Goal: Information Seeking & Learning: Learn about a topic

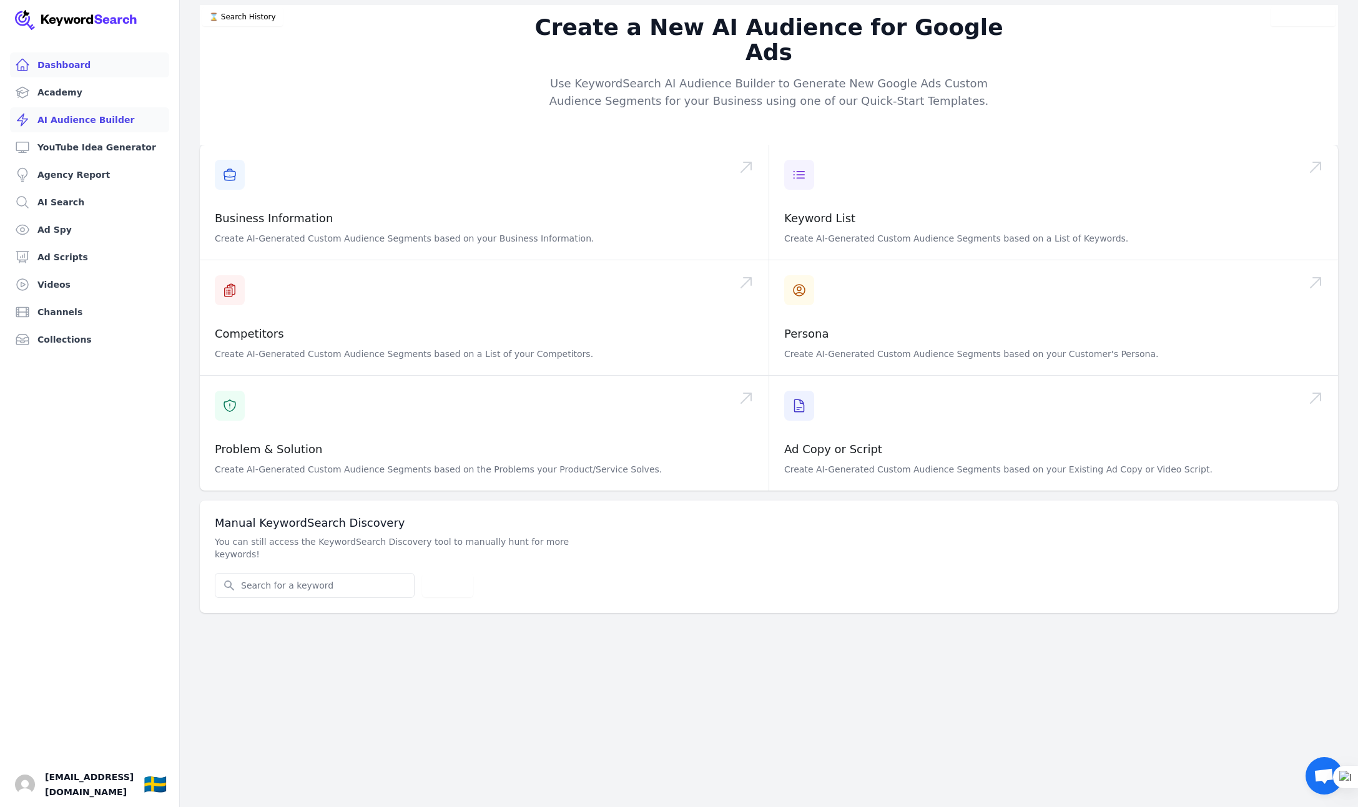
click at [54, 62] on link "Dashboard" at bounding box center [89, 64] width 159 height 25
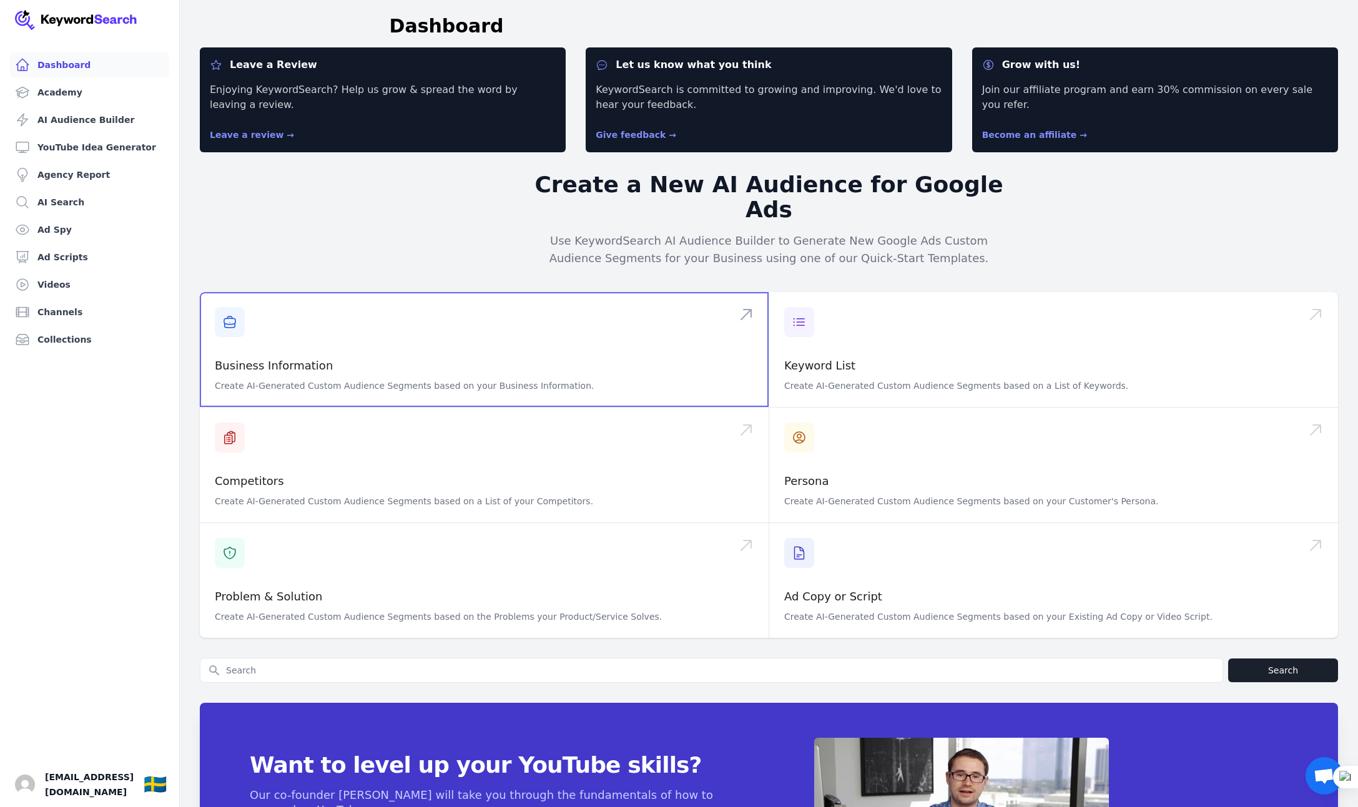
click at [308, 320] on span at bounding box center [484, 349] width 569 height 115
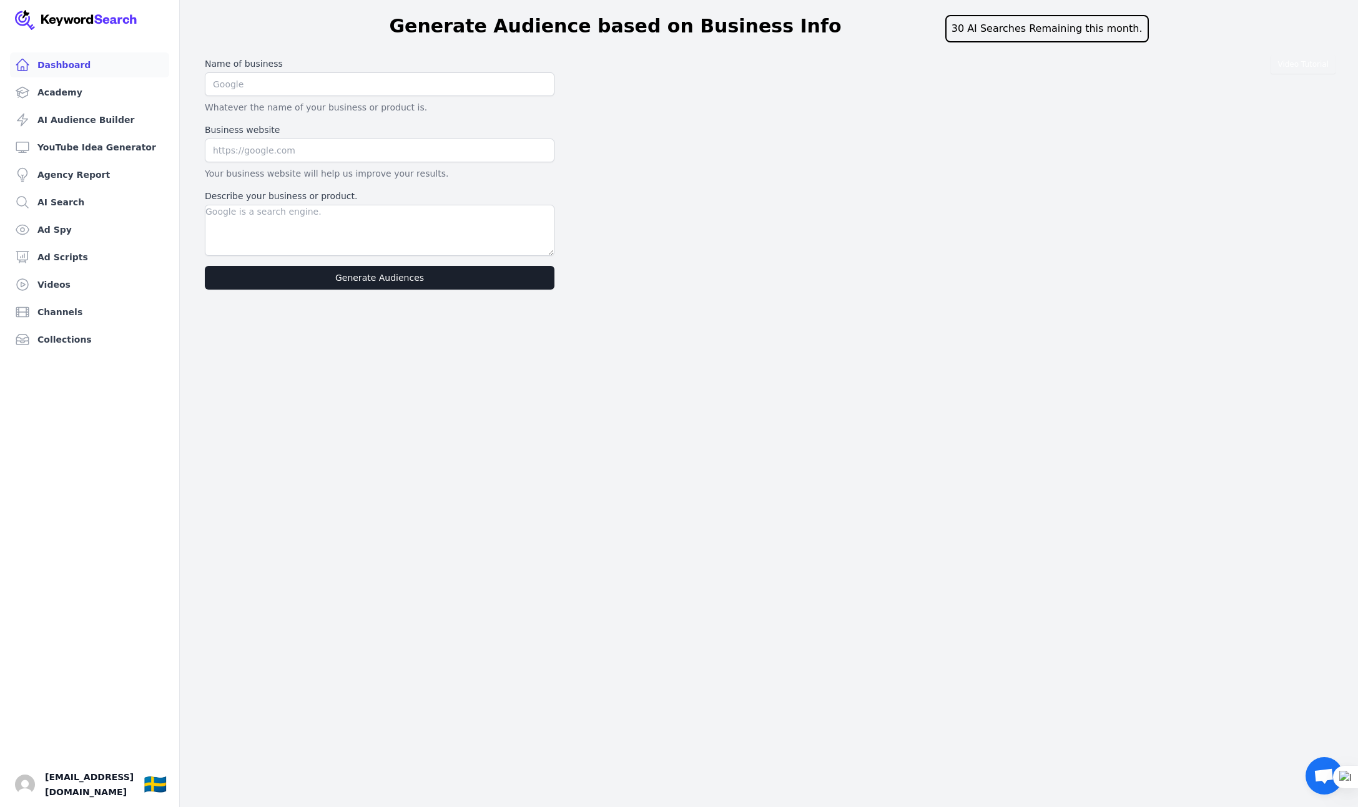
click at [60, 62] on link "Dashboard" at bounding box center [89, 64] width 159 height 25
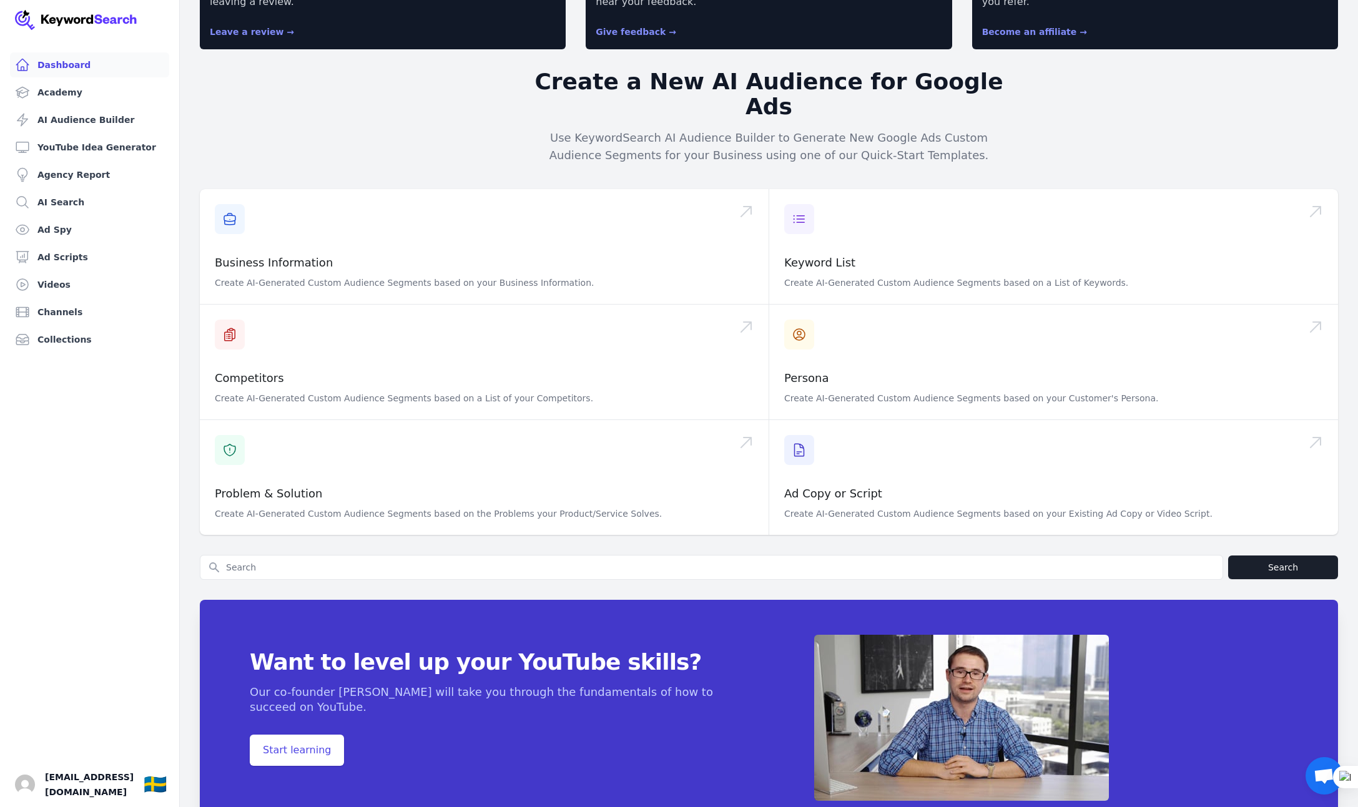
scroll to position [104, 0]
click at [25, 786] on img "Open user button" at bounding box center [25, 785] width 20 height 20
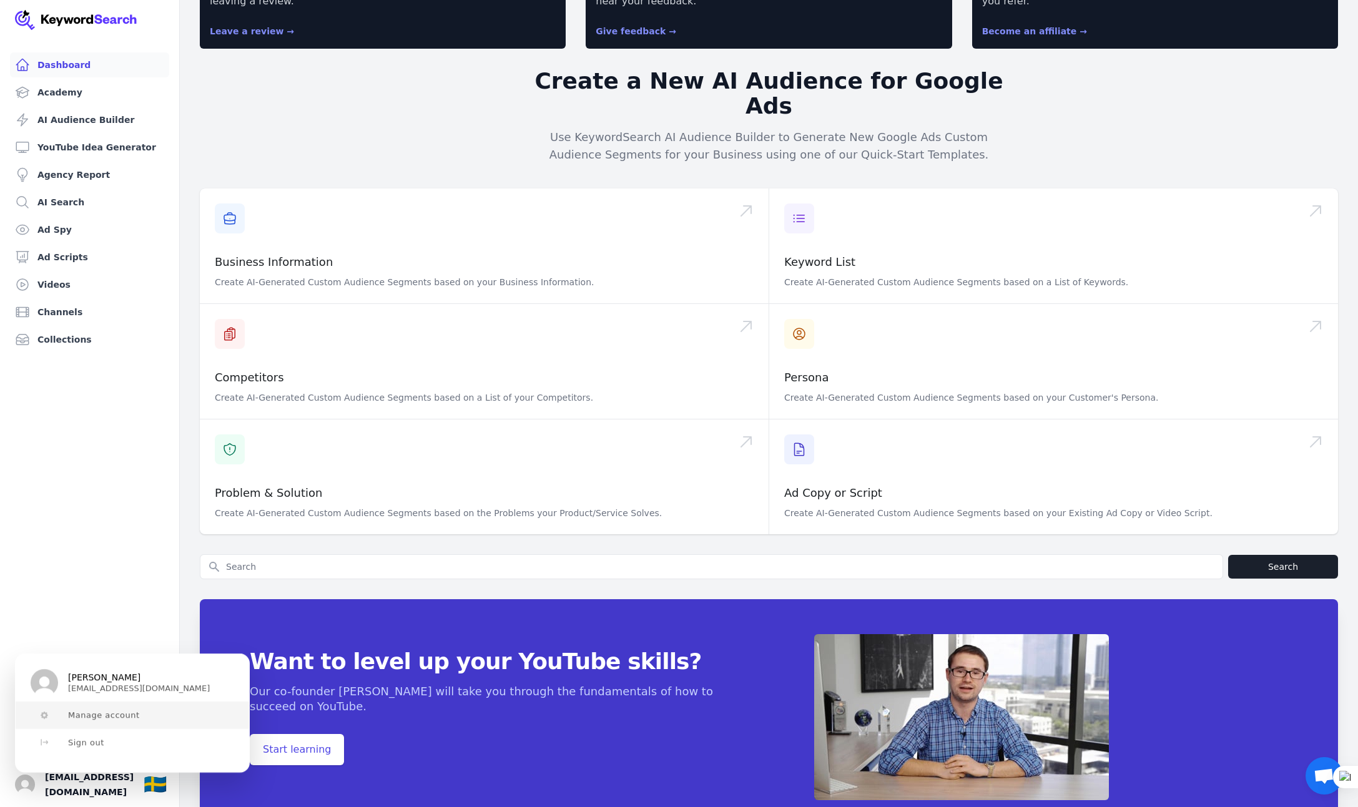
click at [111, 709] on button "Manage account" at bounding box center [133, 715] width 234 height 27
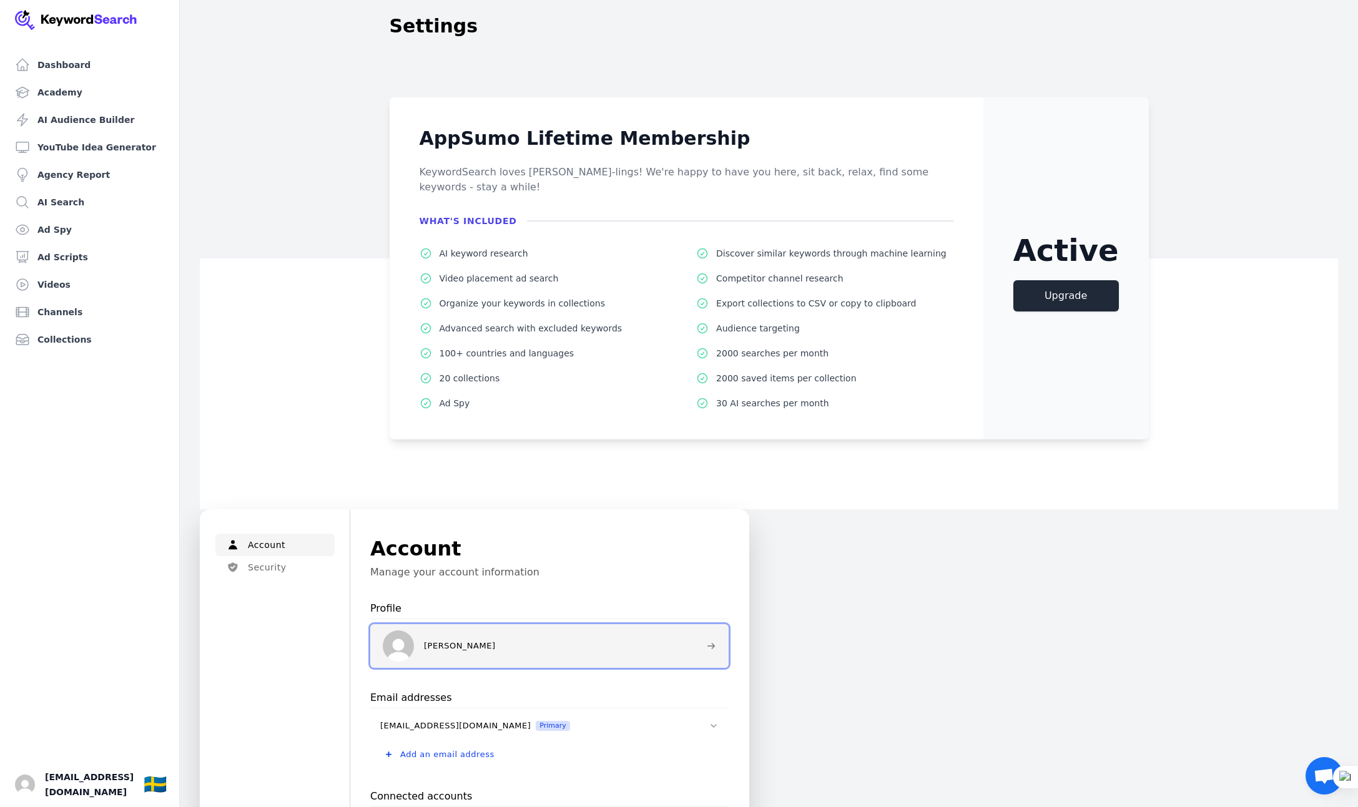
click at [405, 636] on img at bounding box center [398, 646] width 31 height 31
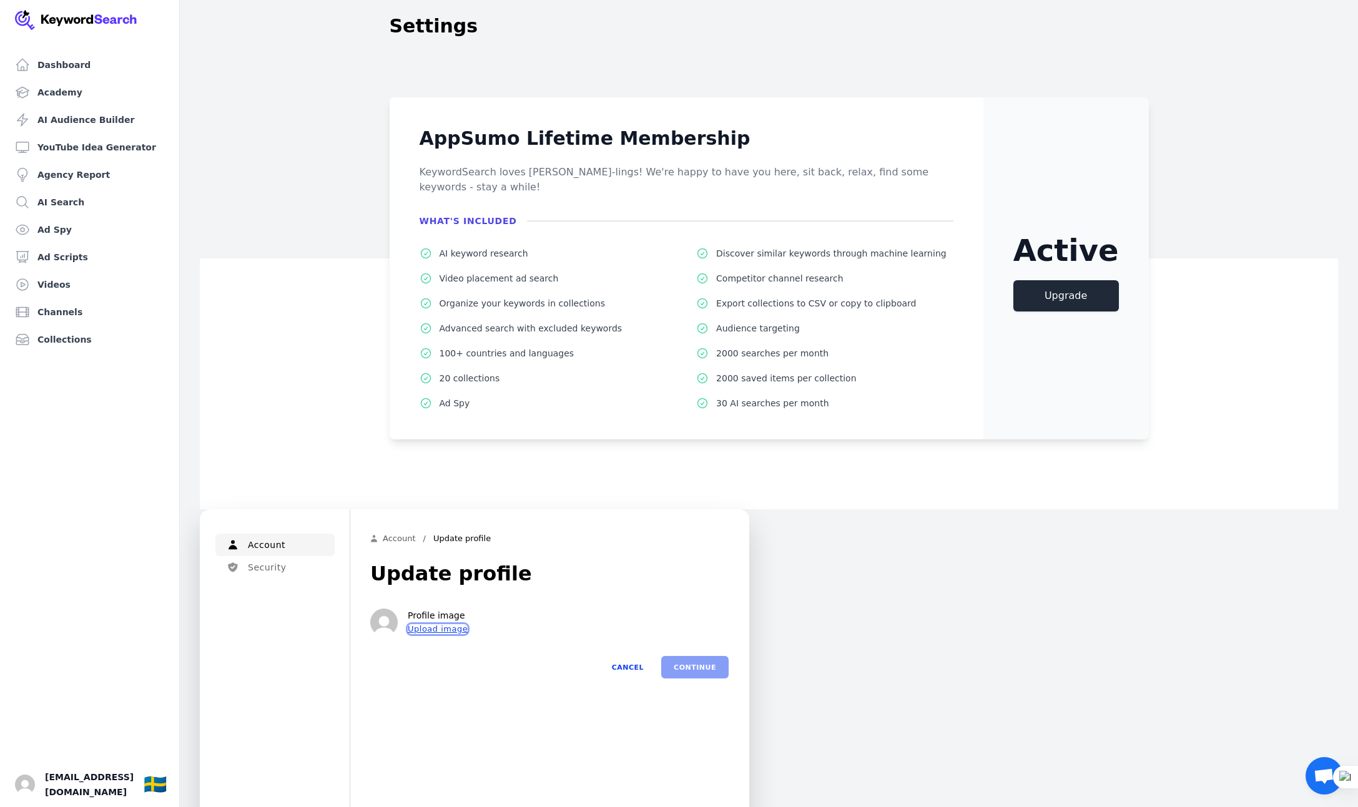
click at [433, 624] on button "Upload image" at bounding box center [438, 629] width 60 height 10
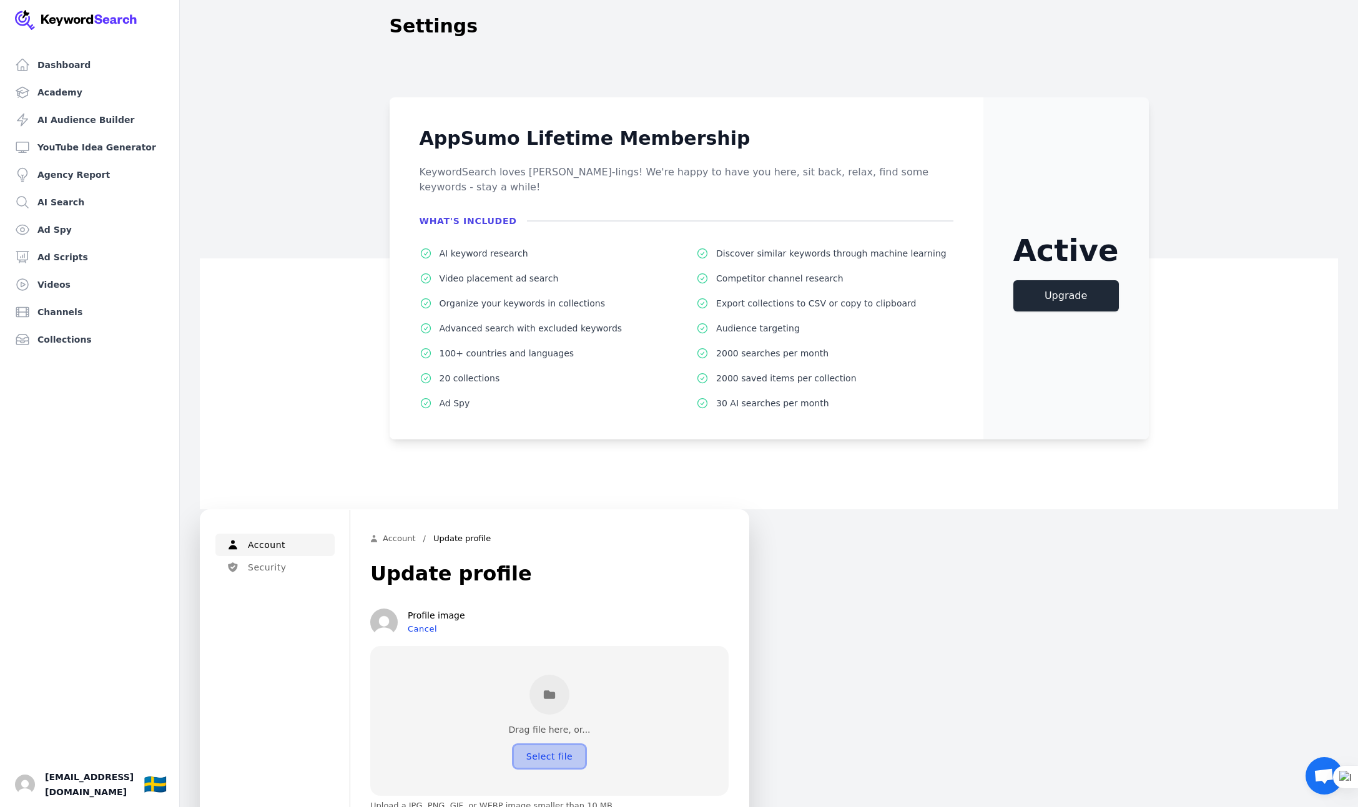
click at [543, 747] on button "Select file" at bounding box center [549, 757] width 71 height 22
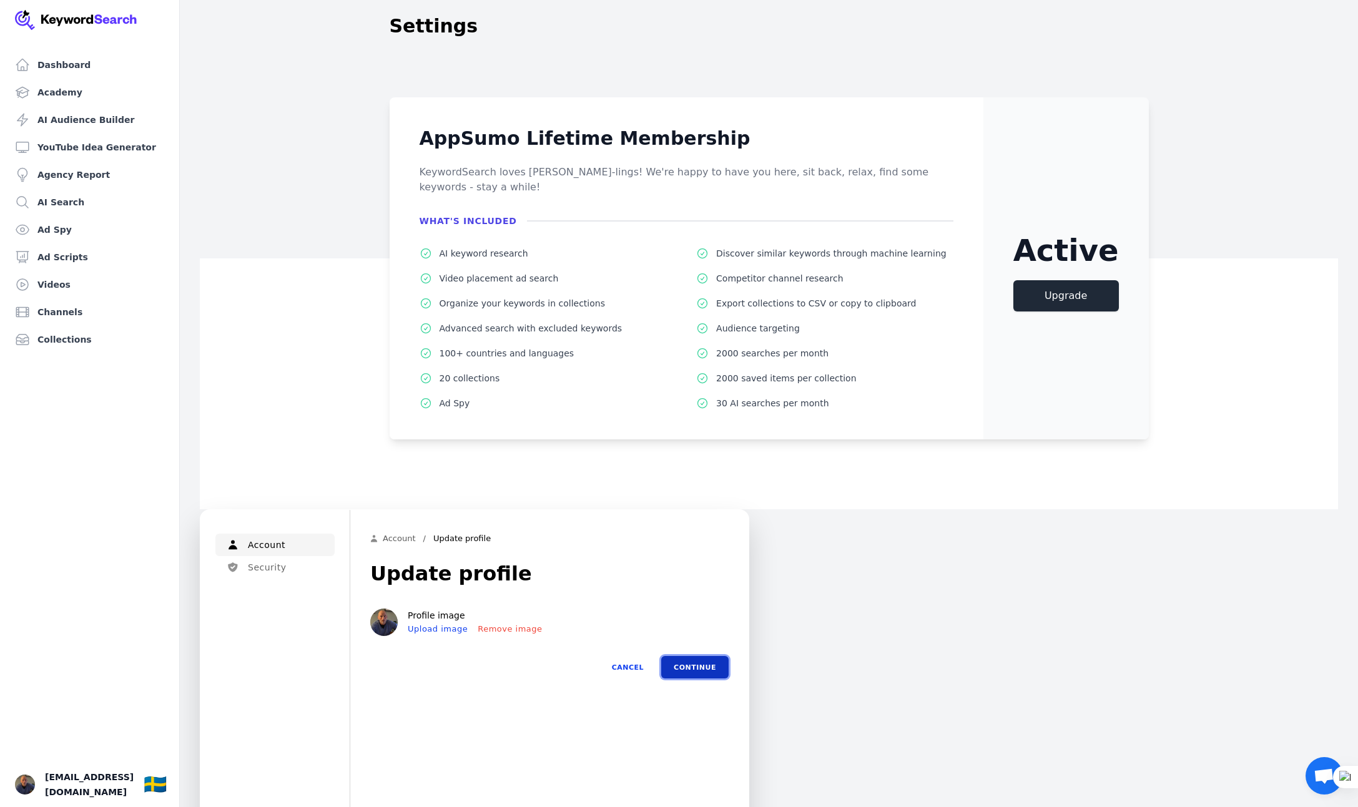
click at [700, 659] on button "Continue" at bounding box center [694, 667] width 67 height 22
click at [706, 653] on button "Finish" at bounding box center [702, 661] width 53 height 22
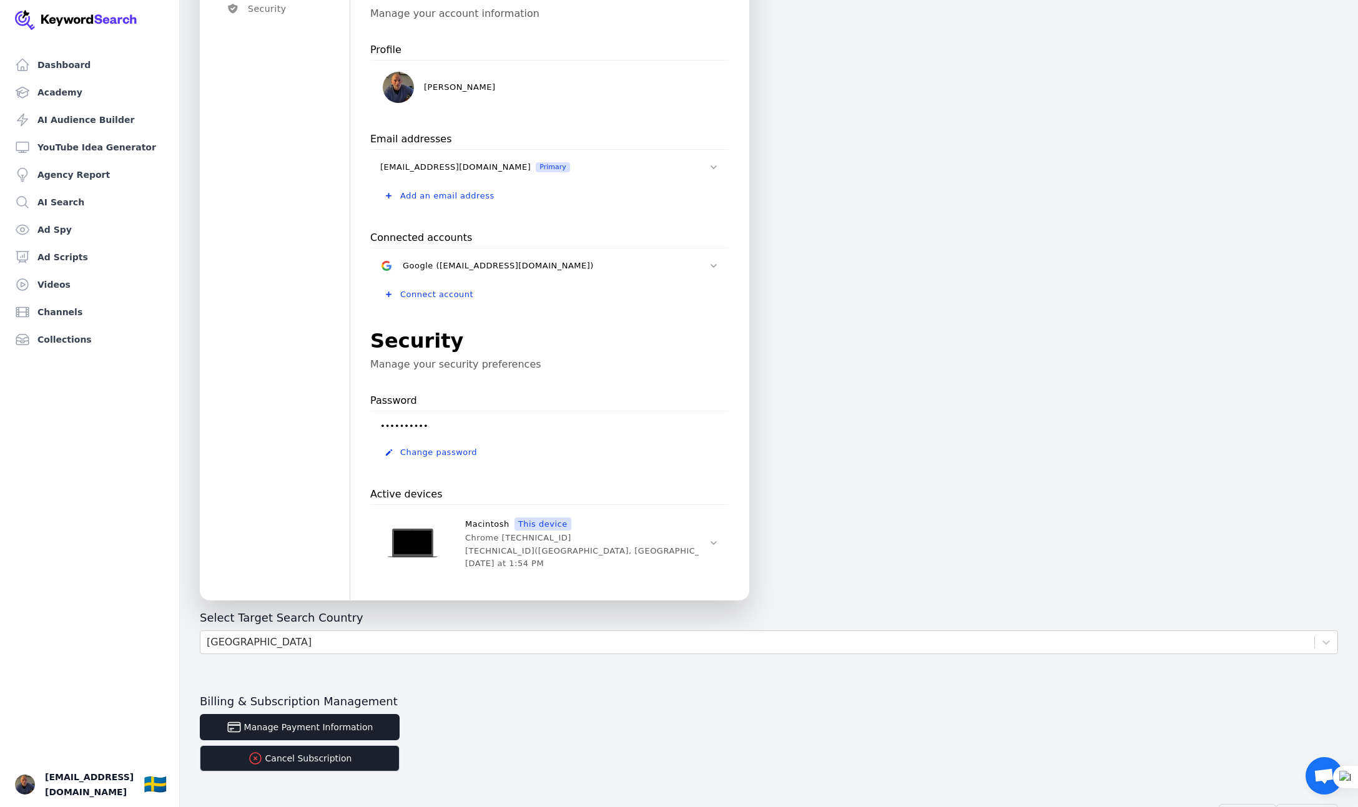
scroll to position [591, 0]
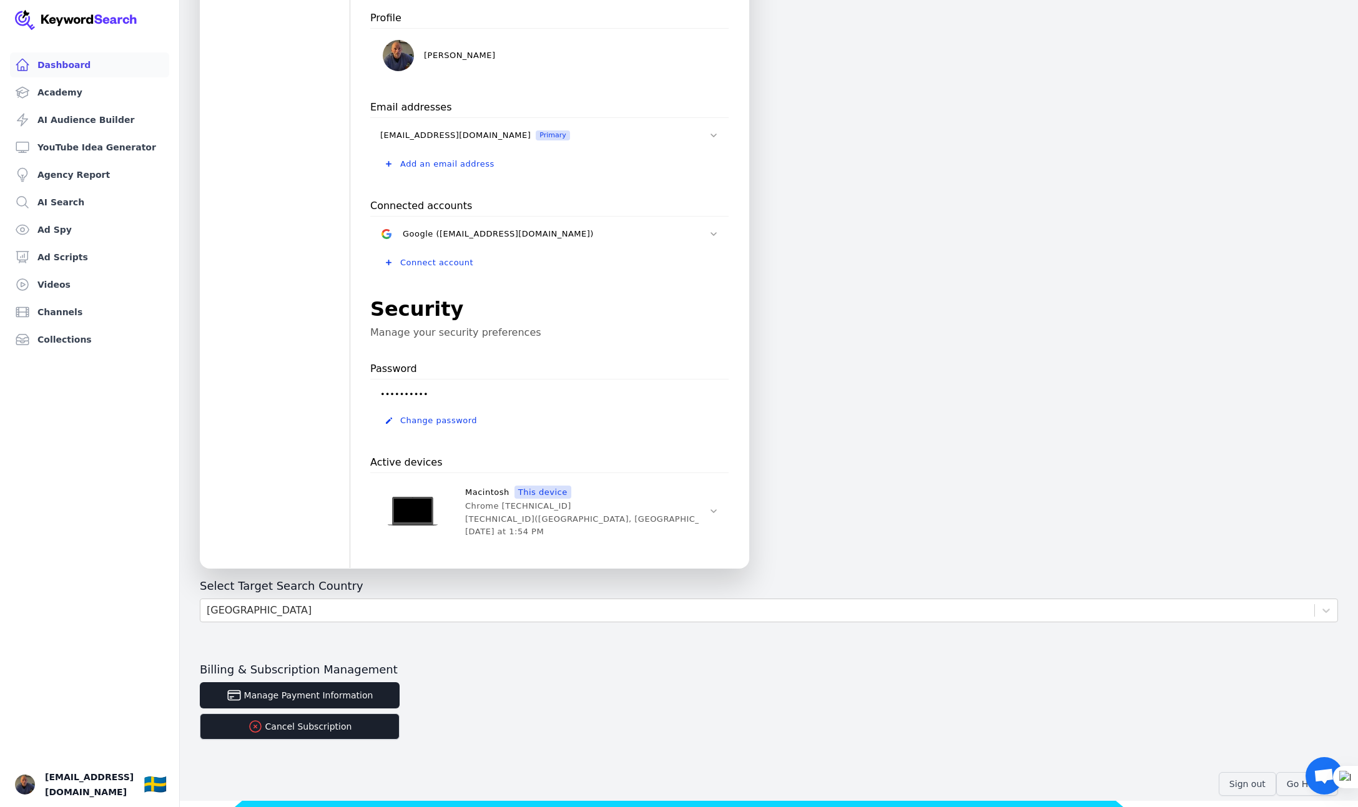
click at [71, 67] on link "Dashboard" at bounding box center [89, 64] width 159 height 25
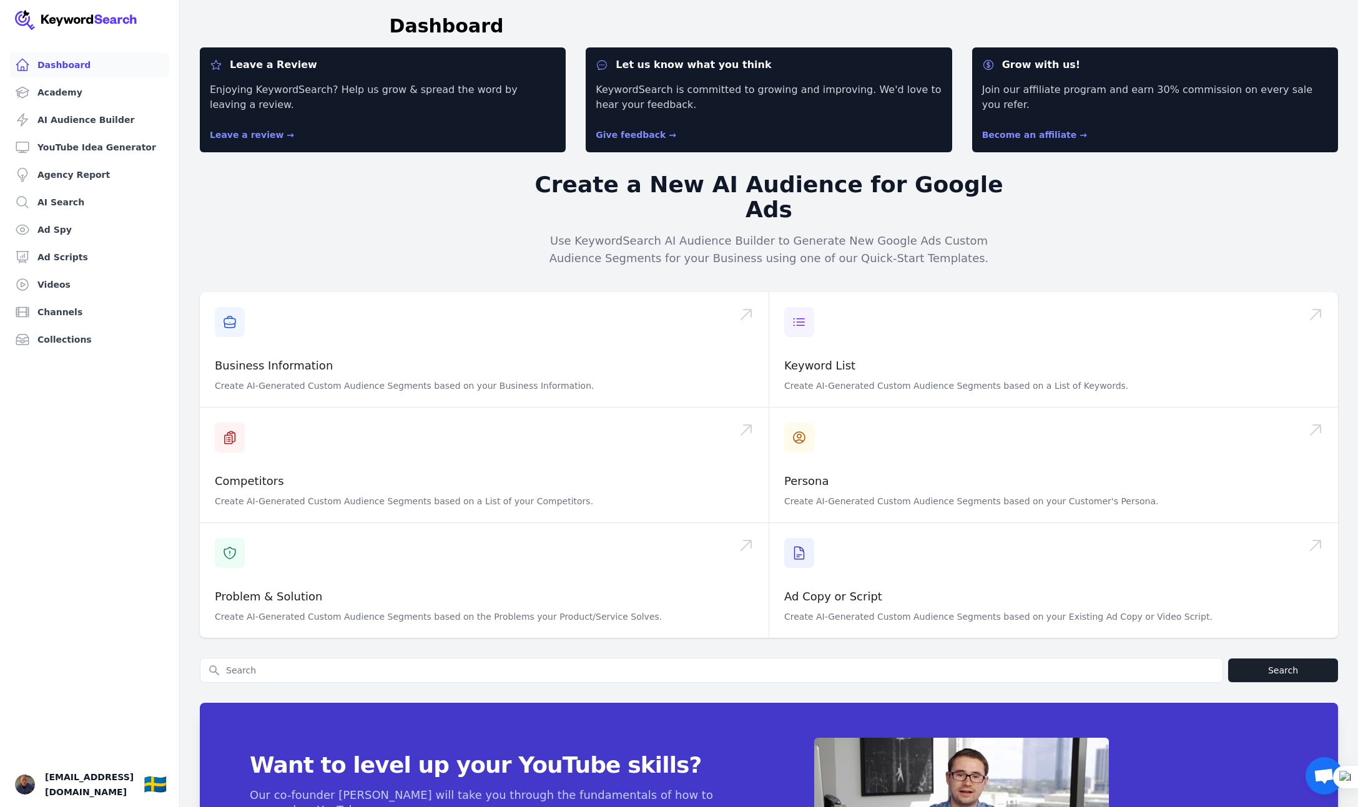
click at [71, 19] on img at bounding box center [76, 20] width 122 height 20
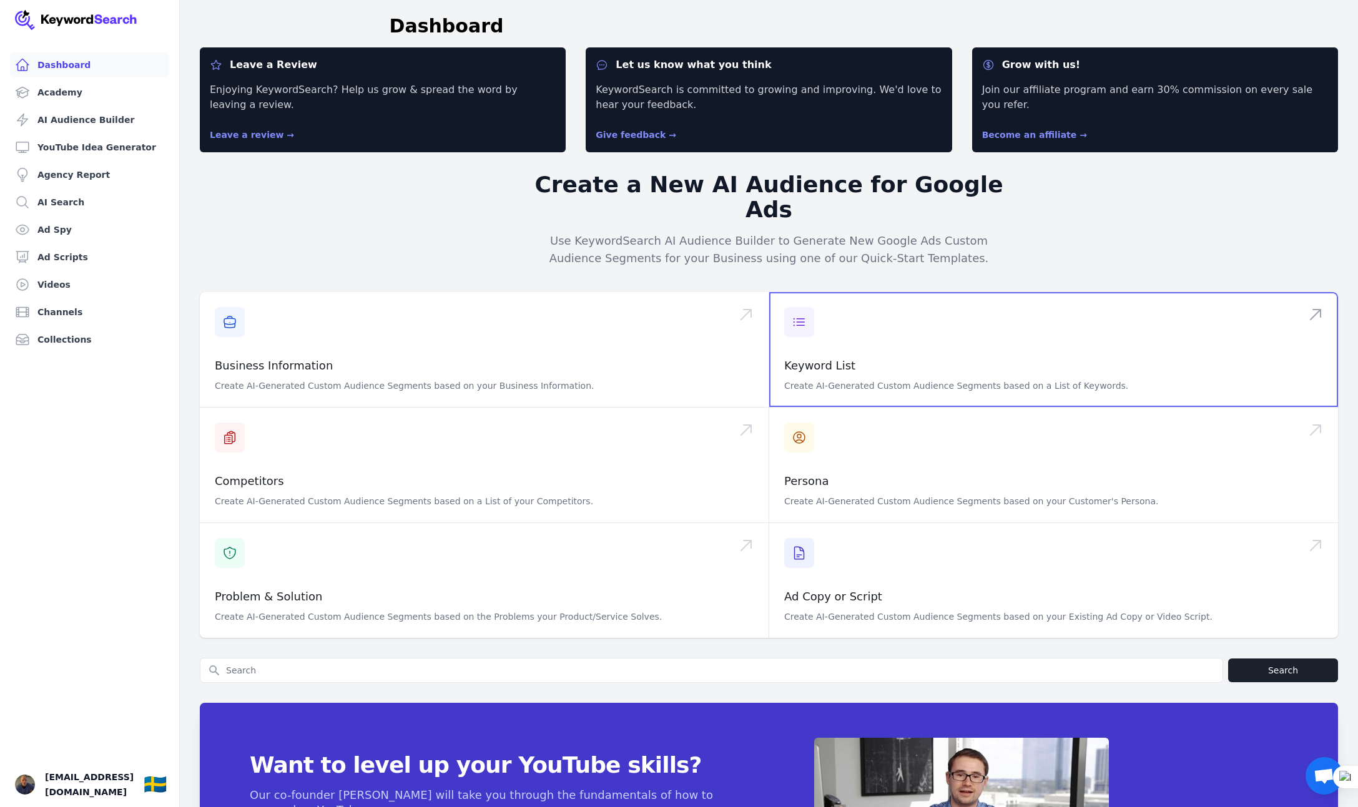
click at [821, 324] on span at bounding box center [1053, 349] width 569 height 115
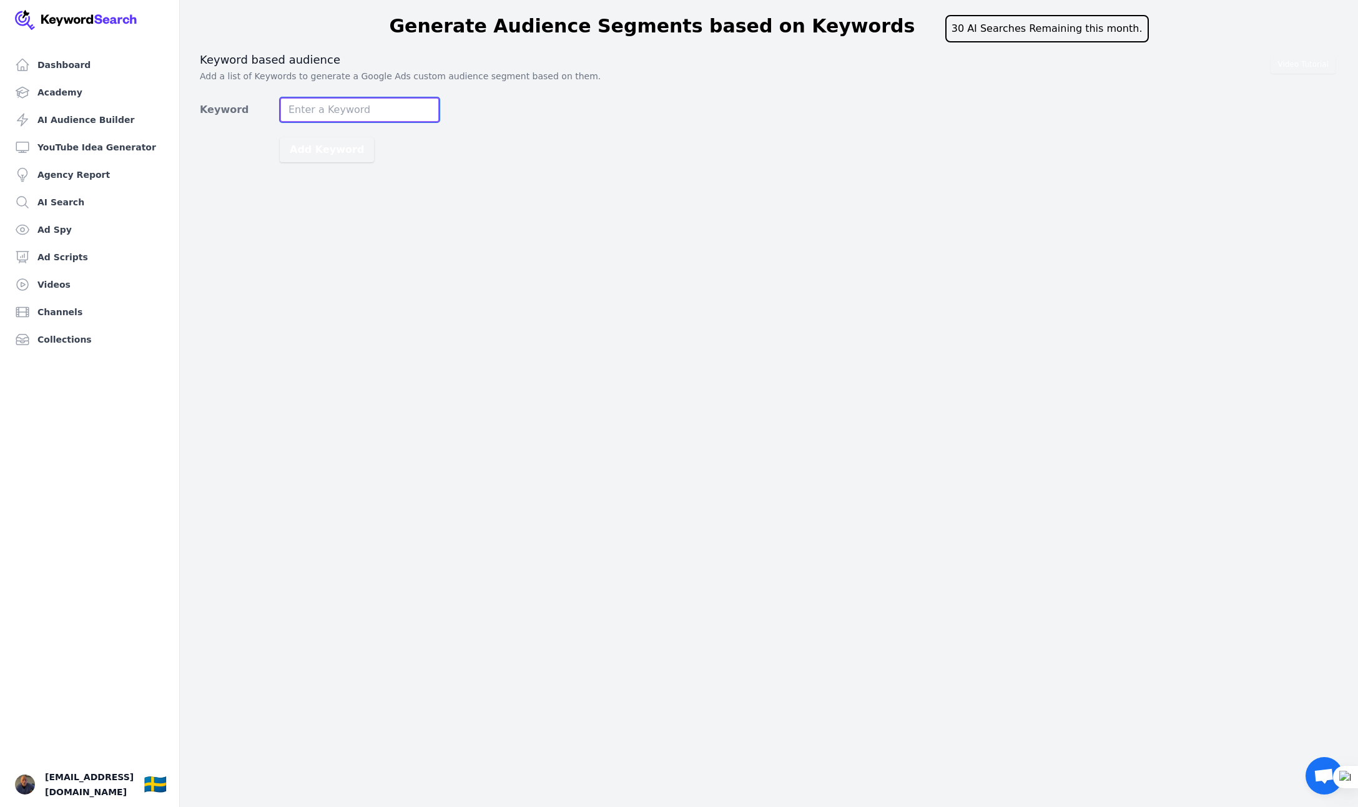
click at [332, 111] on input "Keyword" at bounding box center [360, 109] width 160 height 25
type input "leadgenerering"
click at [421, 192] on div "Dashboard Academy AI Audience Builder YouTube Idea Generator Agency Report AI S…" at bounding box center [679, 403] width 1358 height 807
click at [382, 107] on input "leadgenerering" at bounding box center [360, 109] width 160 height 25
click at [331, 150] on button "Add Keyword" at bounding box center [327, 149] width 94 height 25
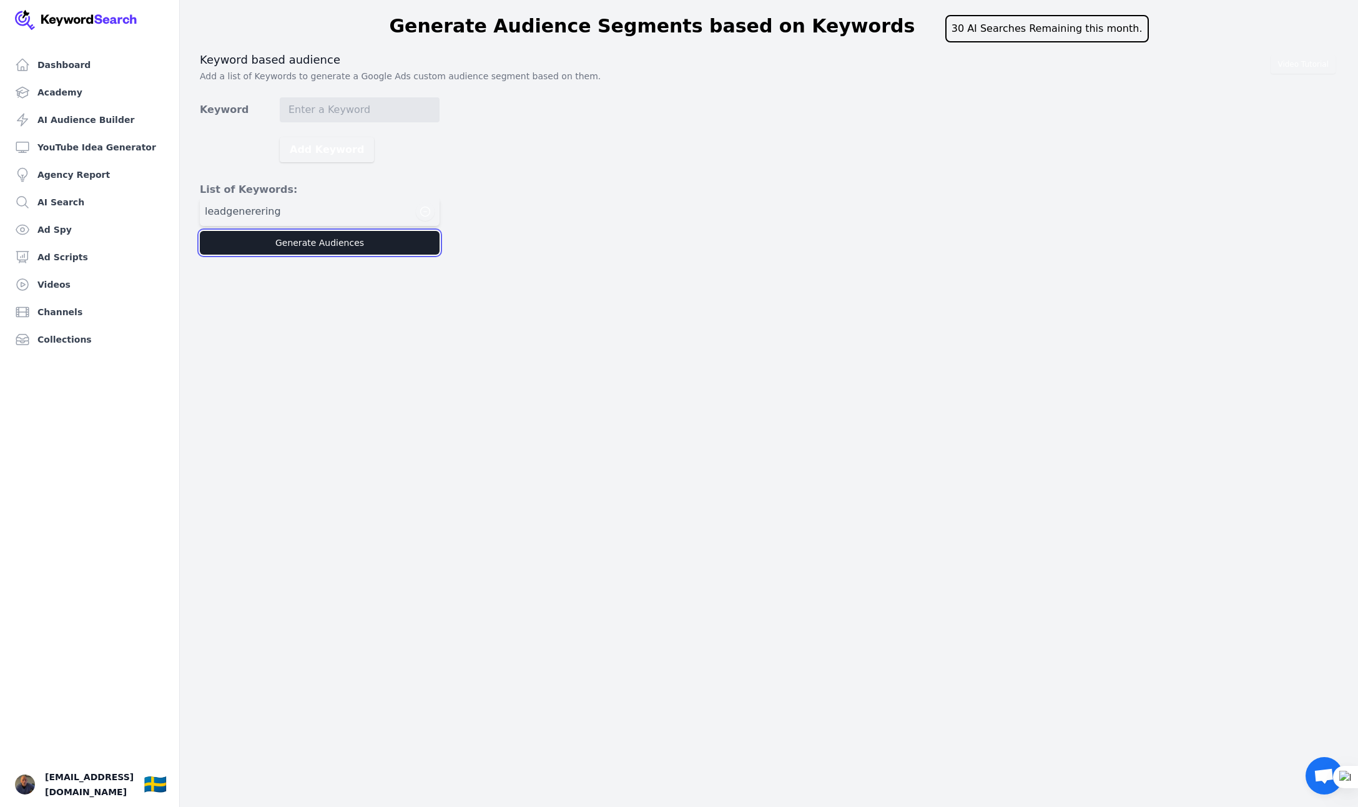
click at [322, 247] on button "Generate Audiences" at bounding box center [320, 243] width 240 height 24
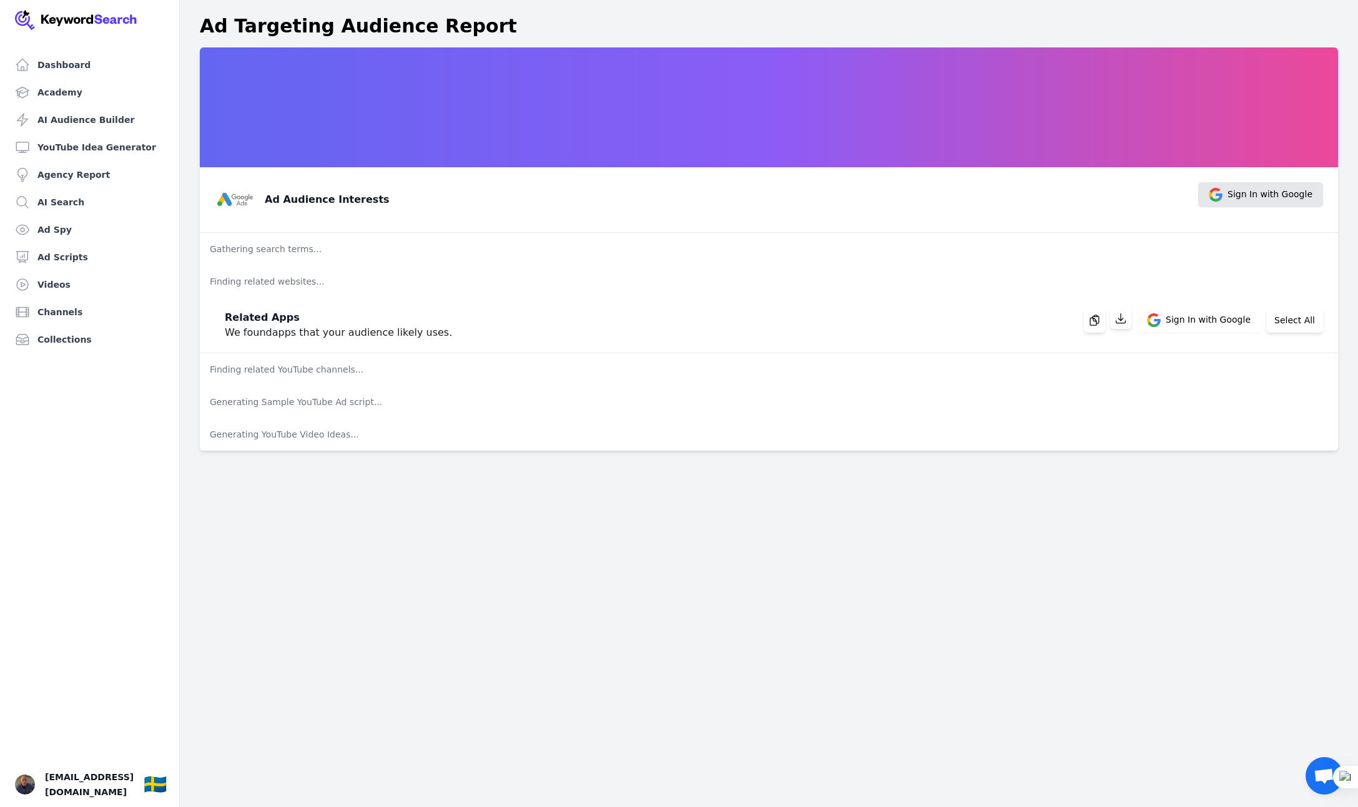
click at [1236, 194] on span "Sign In with Google" at bounding box center [1270, 195] width 85 height 14
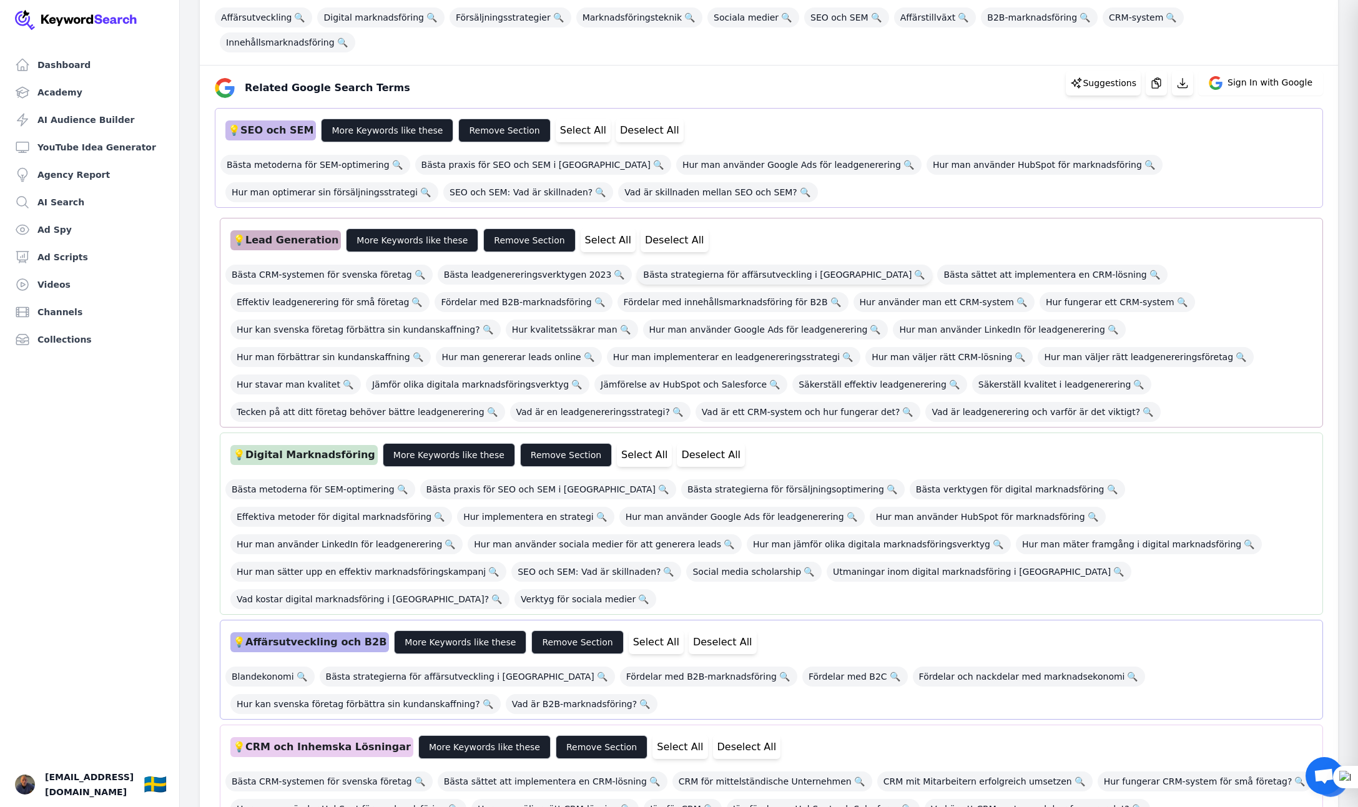
scroll to position [219, 0]
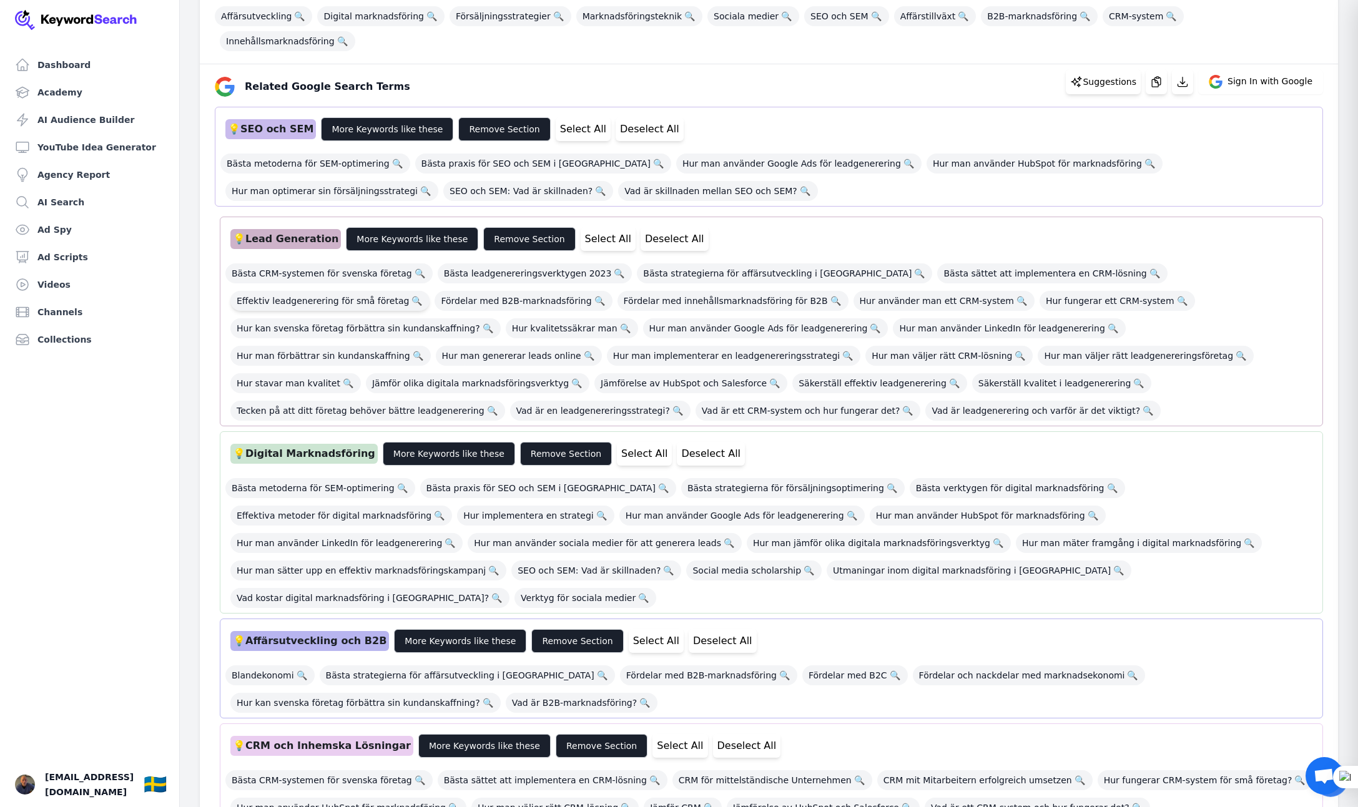
click at [430, 291] on span "Effektiv leadgenerering för små företag 🔍" at bounding box center [329, 301] width 199 height 20
click at [501, 318] on span "Hur kan svenska företag förbättra sin kundanskaffning? 🔍" at bounding box center [365, 328] width 270 height 20
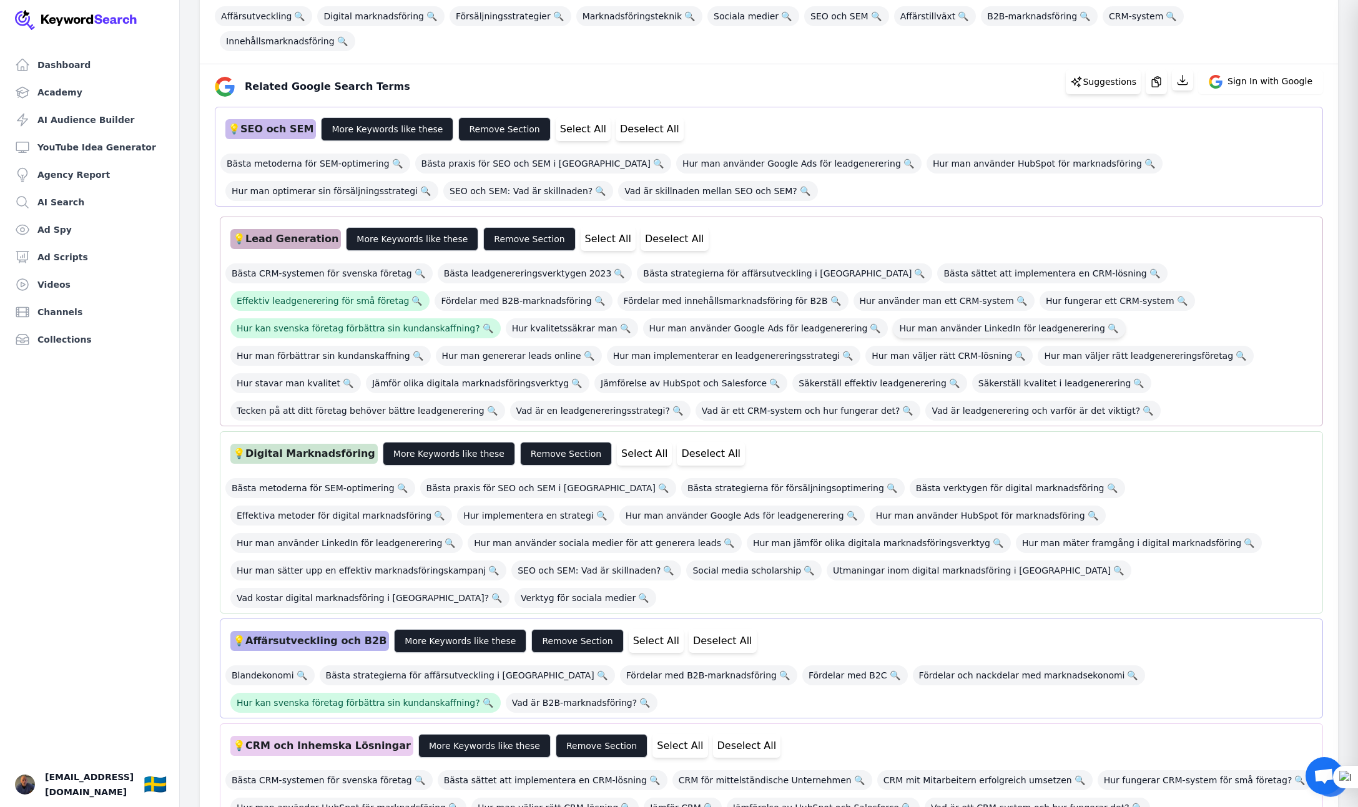
click at [893, 318] on span "Hur man använder LinkedIn för leadgenerering 🔍" at bounding box center [1009, 328] width 232 height 20
click at [431, 346] on span "Hur man förbättrar sin kundanskaffning 🔍" at bounding box center [330, 356] width 200 height 20
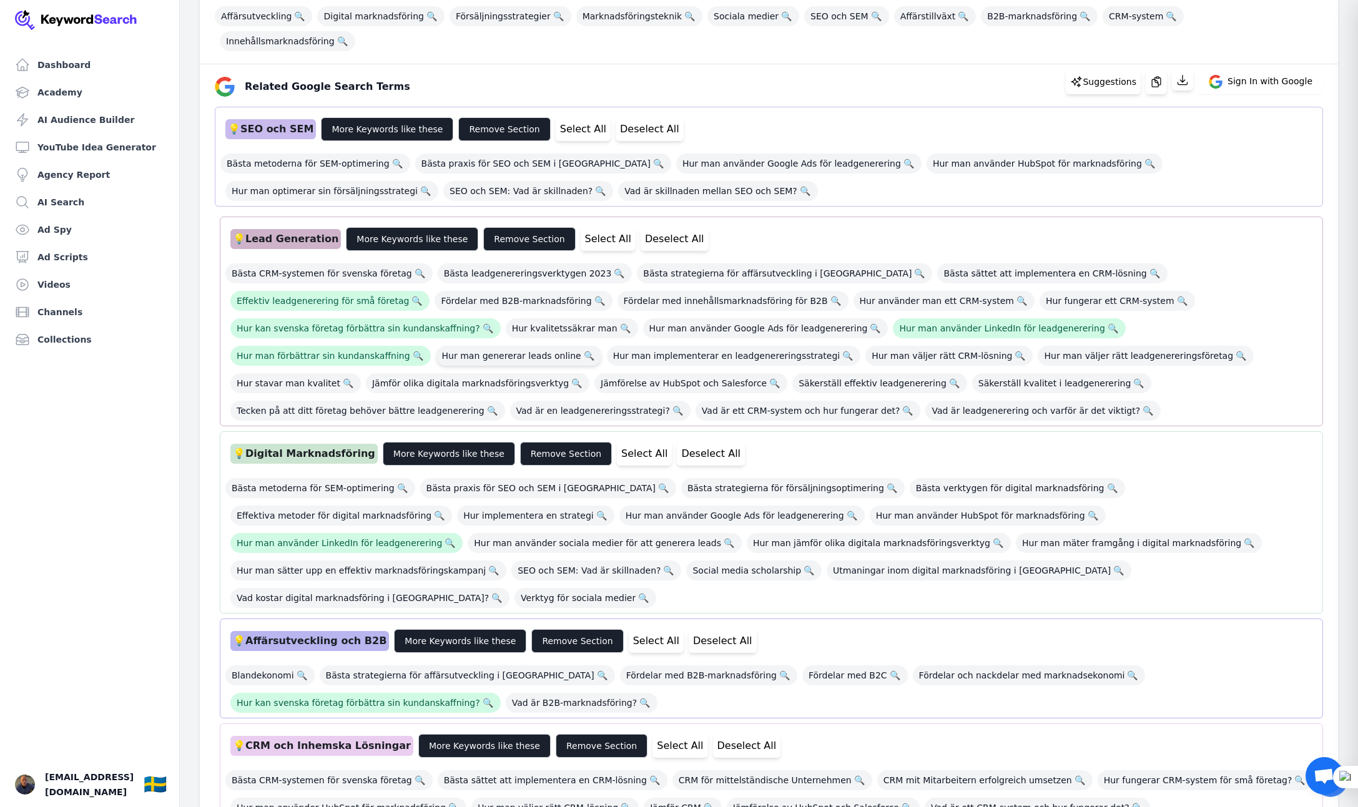
click at [602, 346] on span "Hur man genererar leads online 🔍" at bounding box center [519, 356] width 166 height 20
click at [607, 346] on span "Hur man implementerar en leadgenereringsstrategi 🔍" at bounding box center [734, 356] width 254 height 20
click at [1038, 346] on span "Hur man väljer rätt leadgenereringsföretag 🔍" at bounding box center [1146, 356] width 216 height 20
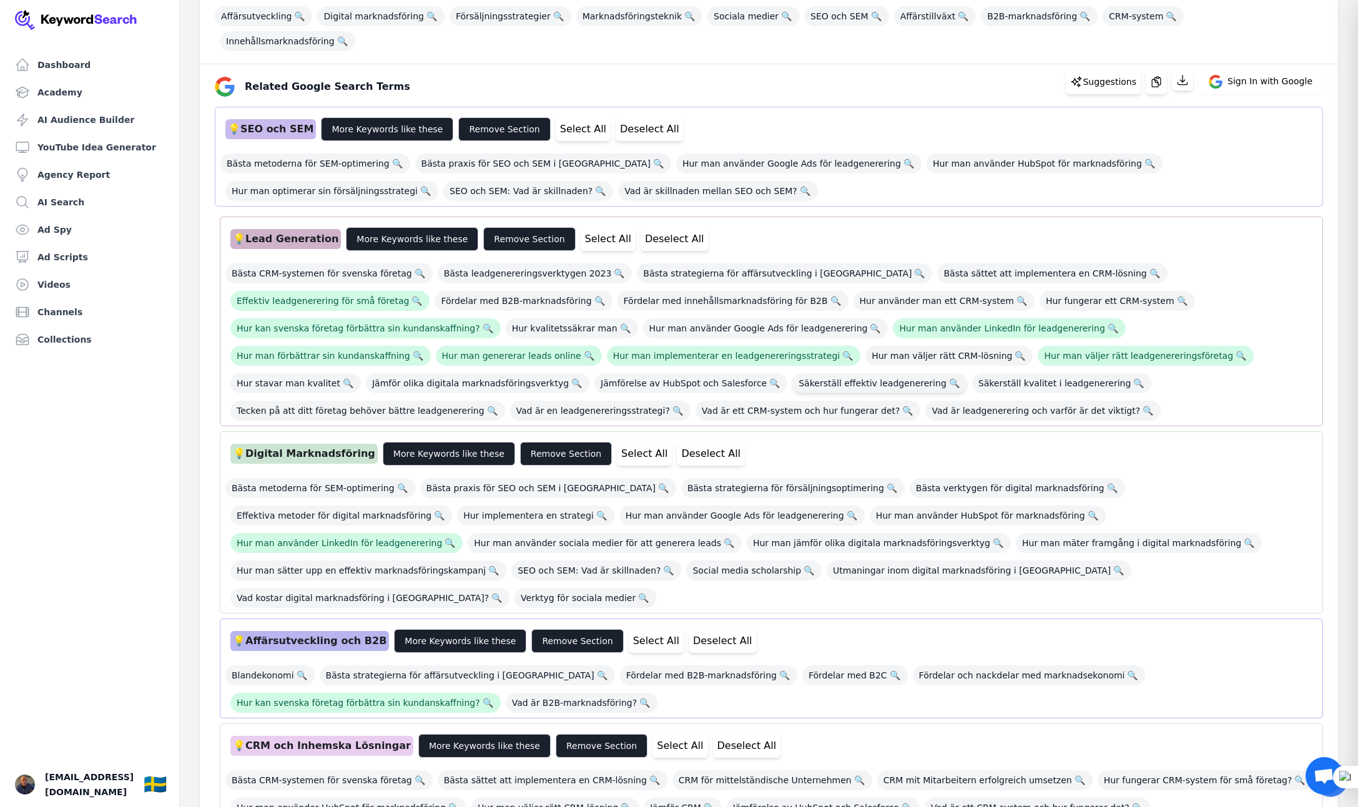
click at [792, 373] on span "Säkerställ effektiv leadgenerering 🔍" at bounding box center [879, 383] width 175 height 20
click at [972, 373] on span "Säkerställ kvalitet i leadgenerering 🔍" at bounding box center [1062, 383] width 180 height 20
click at [505, 401] on span "Tecken på att ditt företag behöver bättre leadgenerering 🔍" at bounding box center [367, 411] width 275 height 20
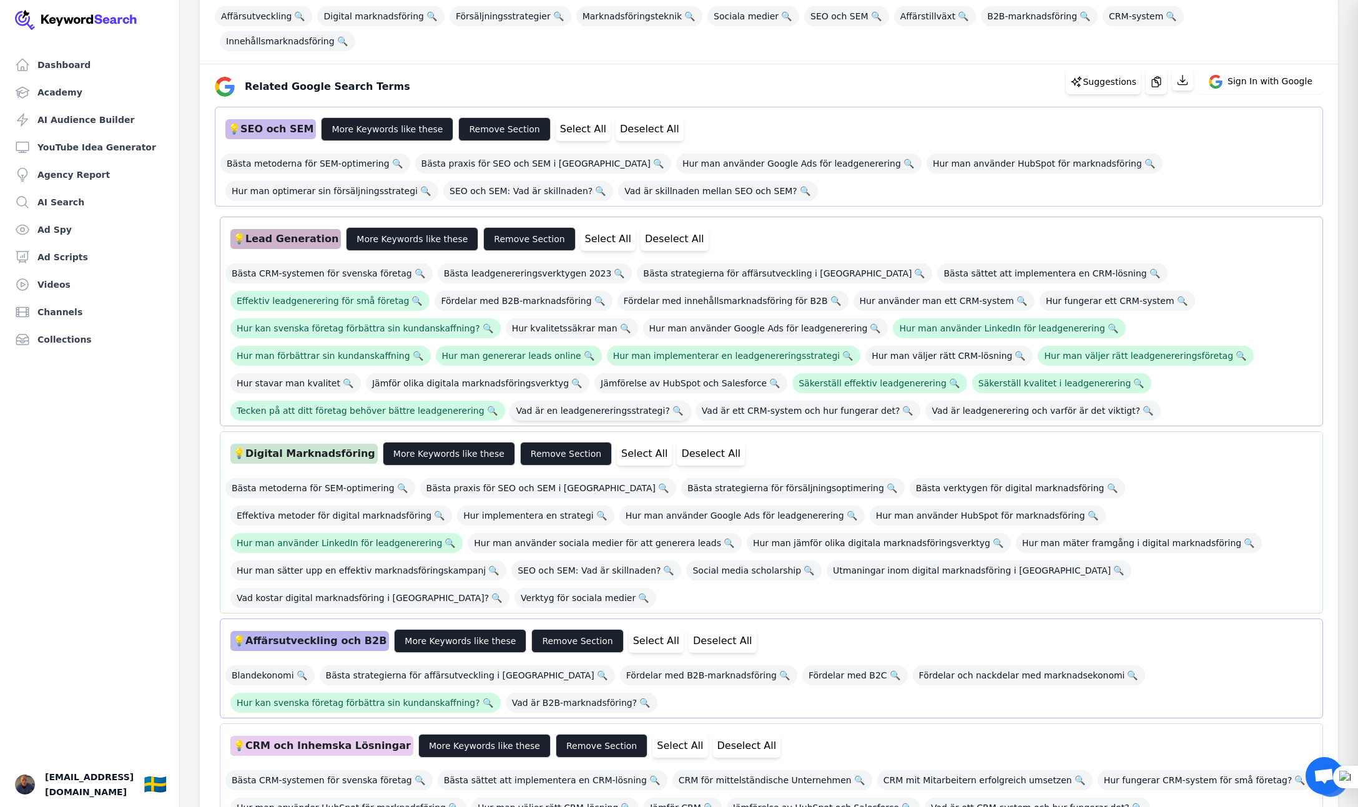
click at [691, 401] on span "Vad är en leadgenereringsstrategi? 🔍" at bounding box center [600, 411] width 180 height 20
click at [925, 401] on span "Vad är leadgenerering och varför är det viktigt? 🔍" at bounding box center [1042, 411] width 235 height 20
click at [742, 533] on span "Hur man använder sociala medier för att generera leads 🔍" at bounding box center [605, 543] width 274 height 20
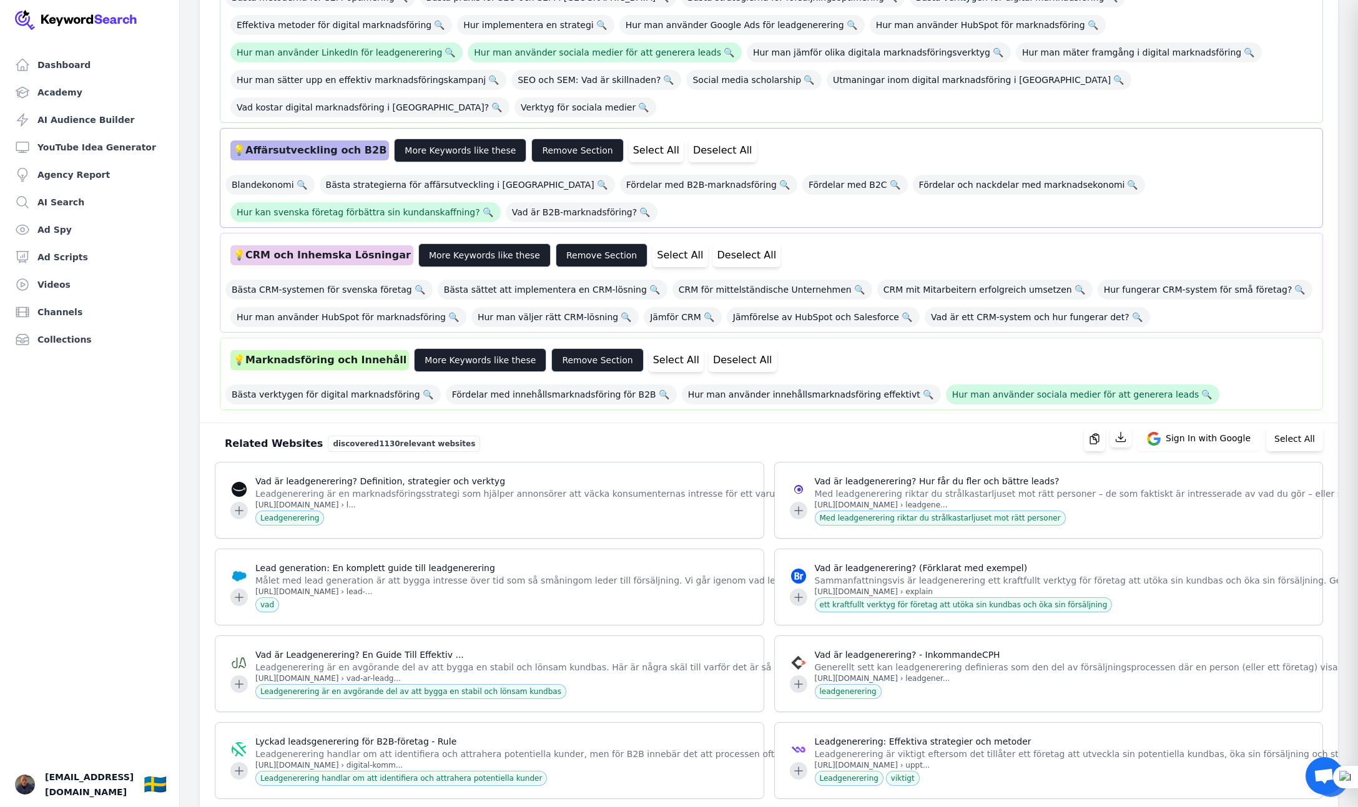
scroll to position [716, 0]
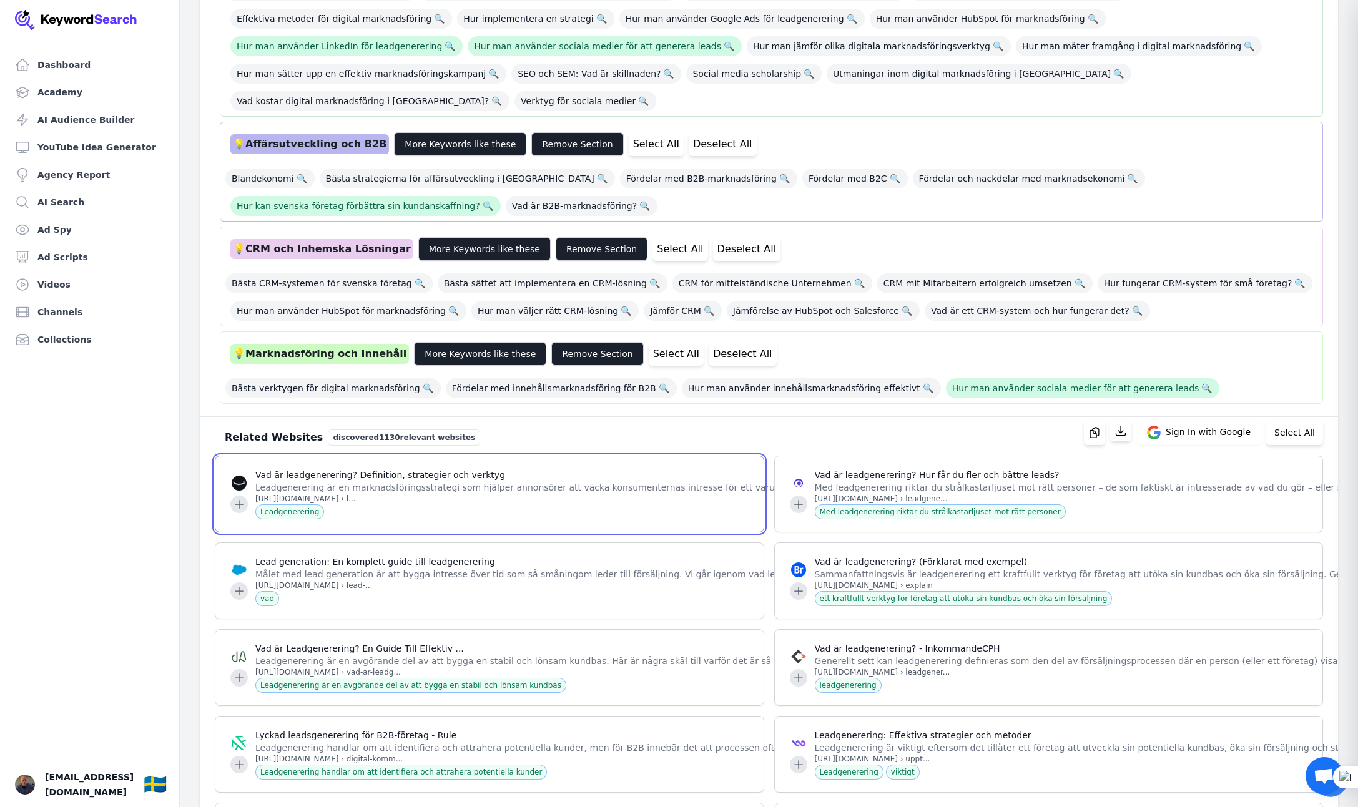
click at [239, 500] on icon at bounding box center [239, 504] width 8 height 8
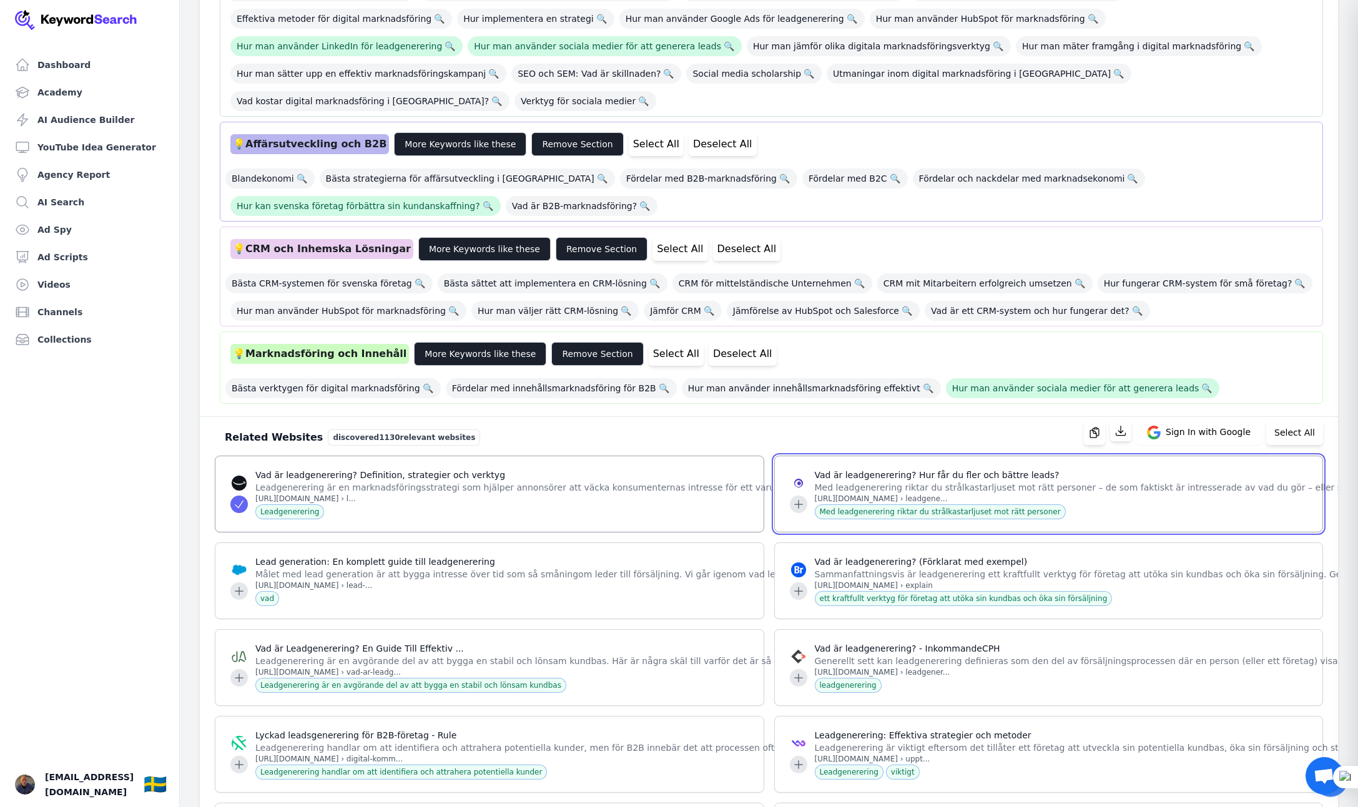
click at [798, 500] on icon at bounding box center [798, 504] width 8 height 8
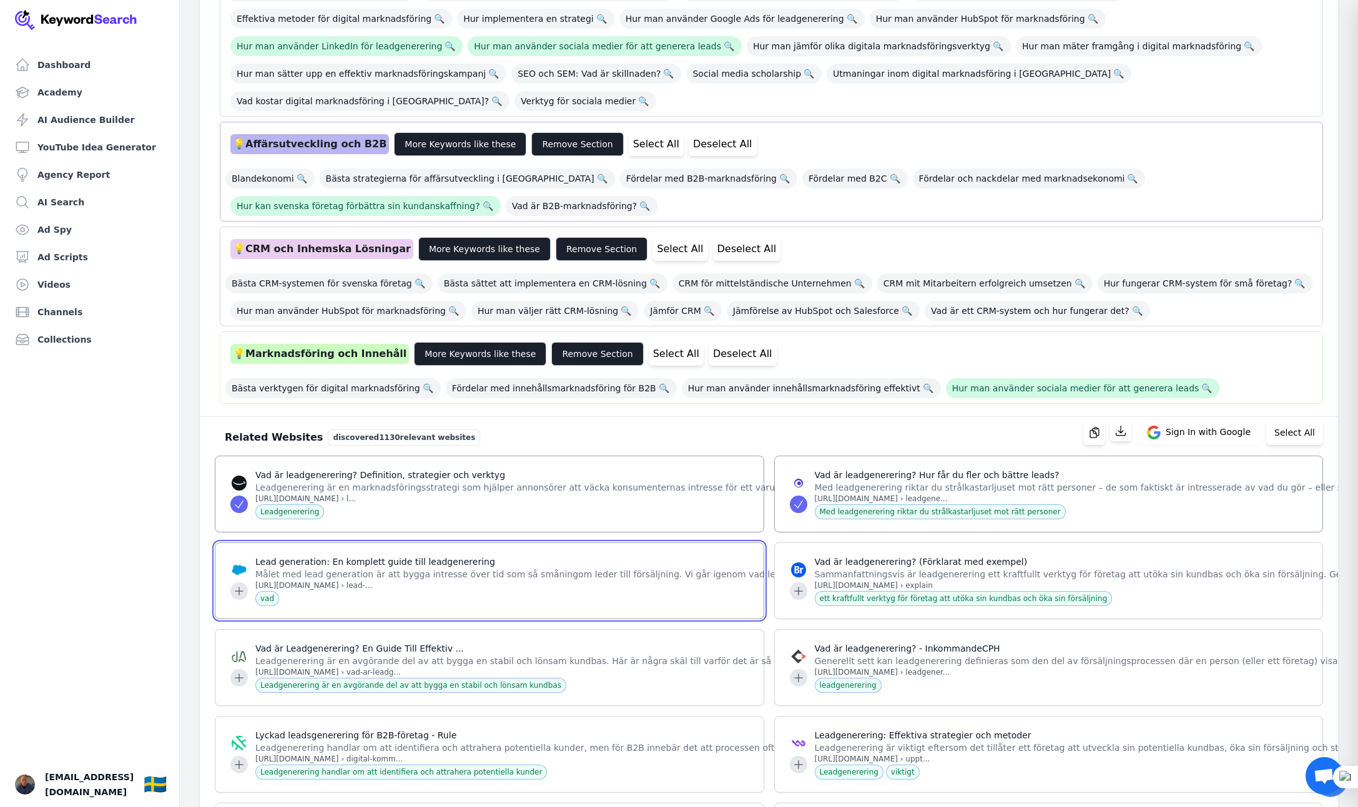
click at [239, 585] on icon at bounding box center [239, 591] width 12 height 12
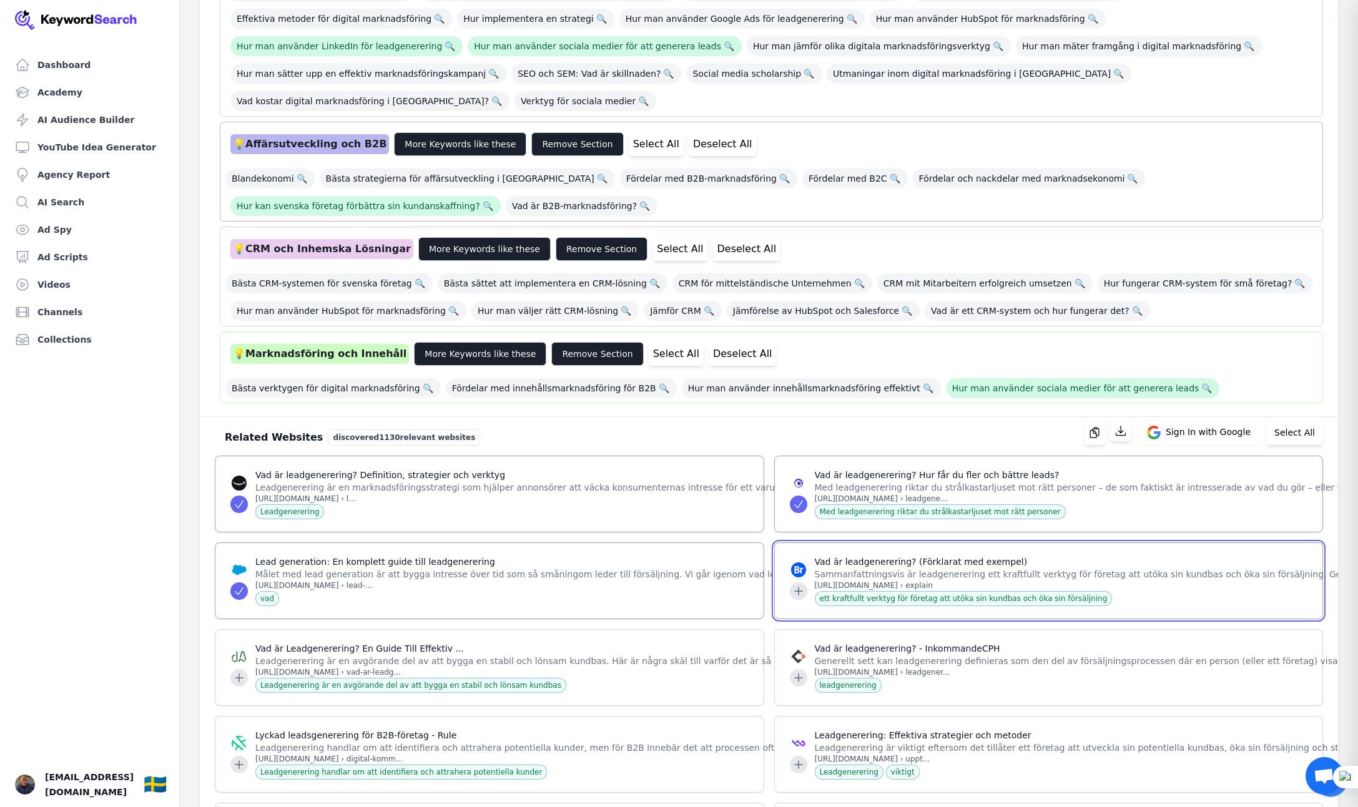
click at [797, 585] on icon at bounding box center [798, 591] width 12 height 12
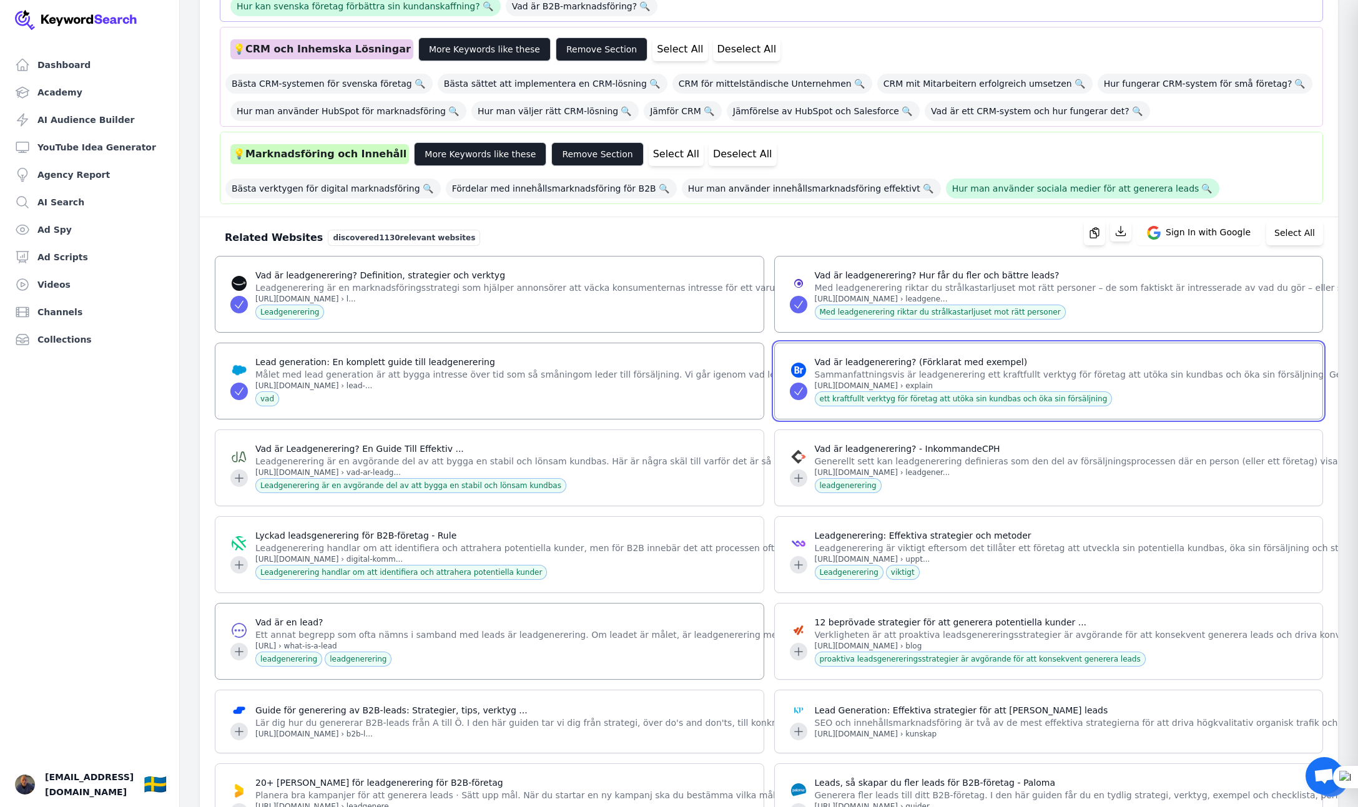
scroll to position [926, 0]
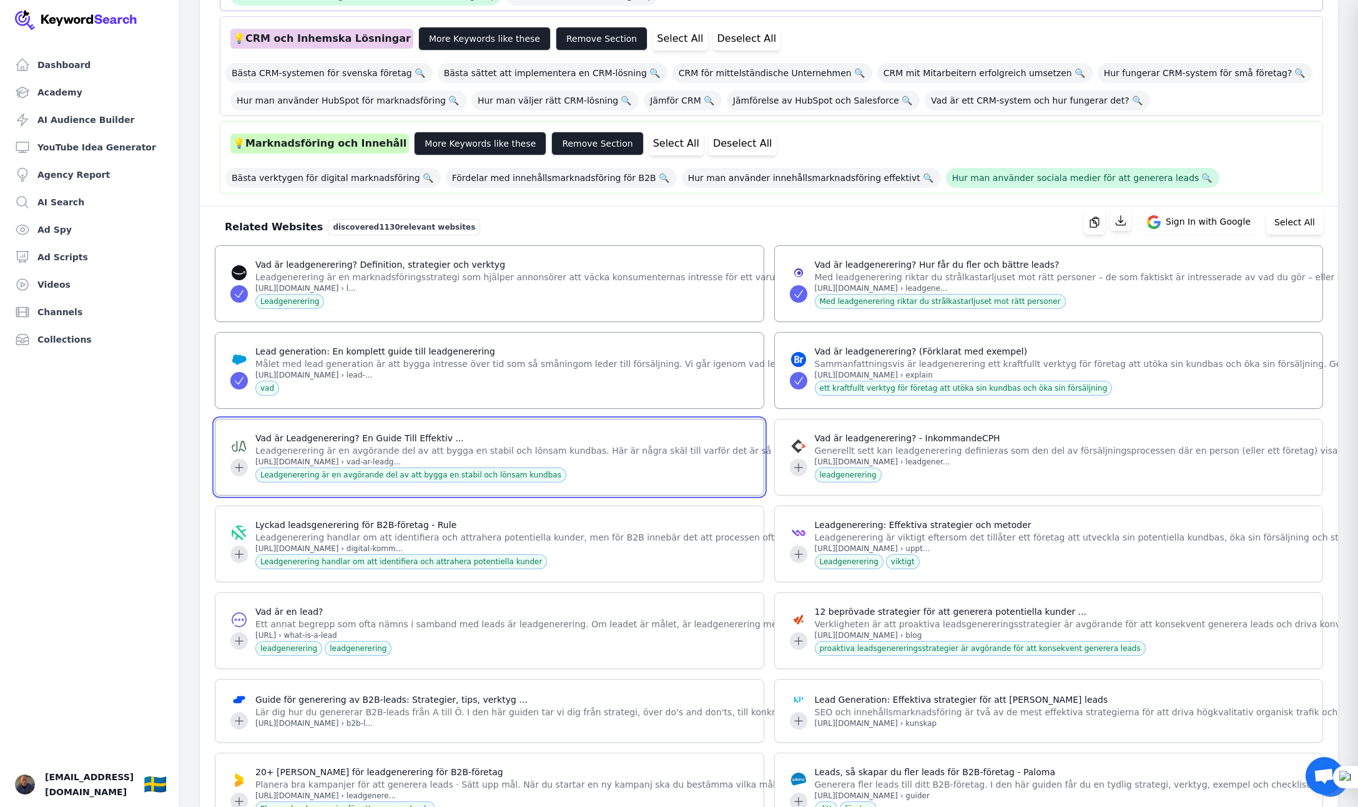
click at [238, 463] on icon at bounding box center [239, 467] width 8 height 8
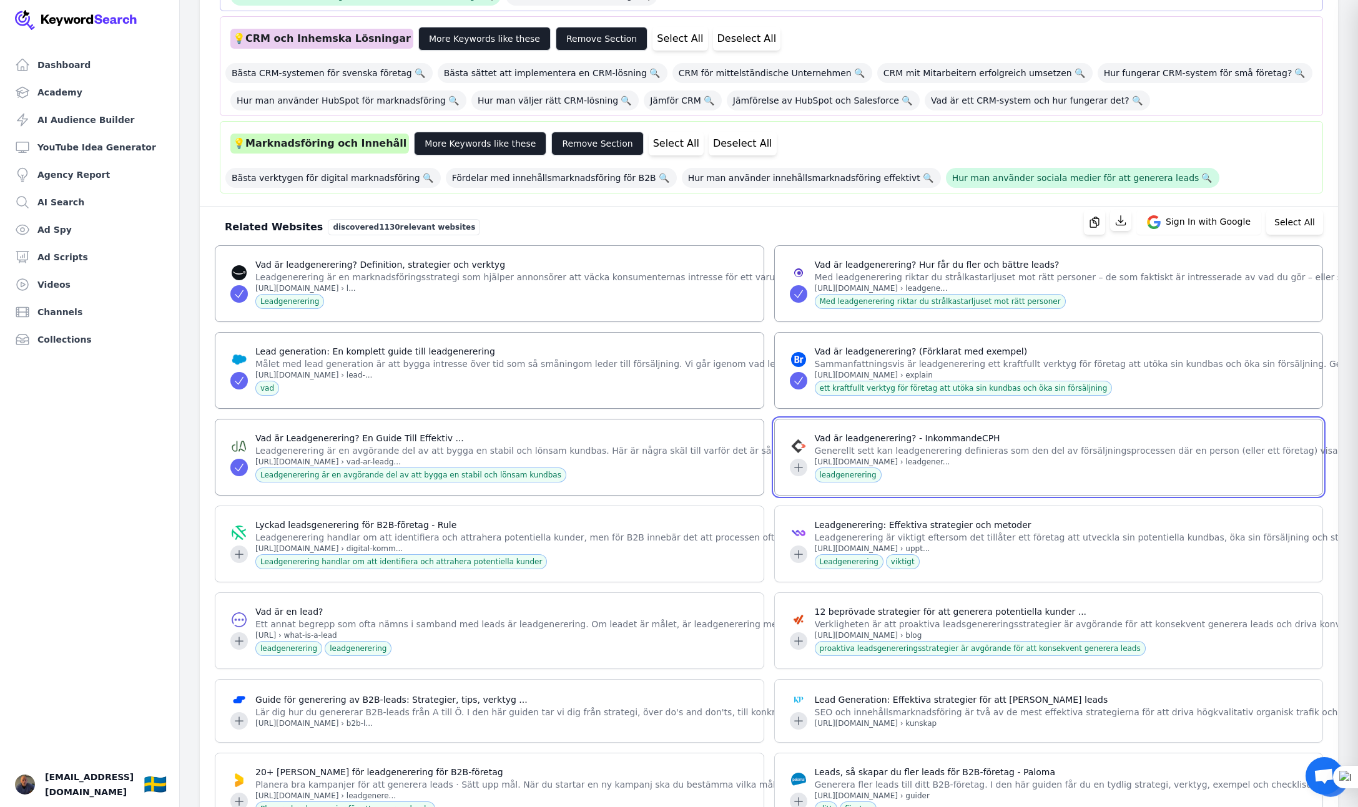
click at [799, 461] on icon at bounding box center [798, 467] width 12 height 12
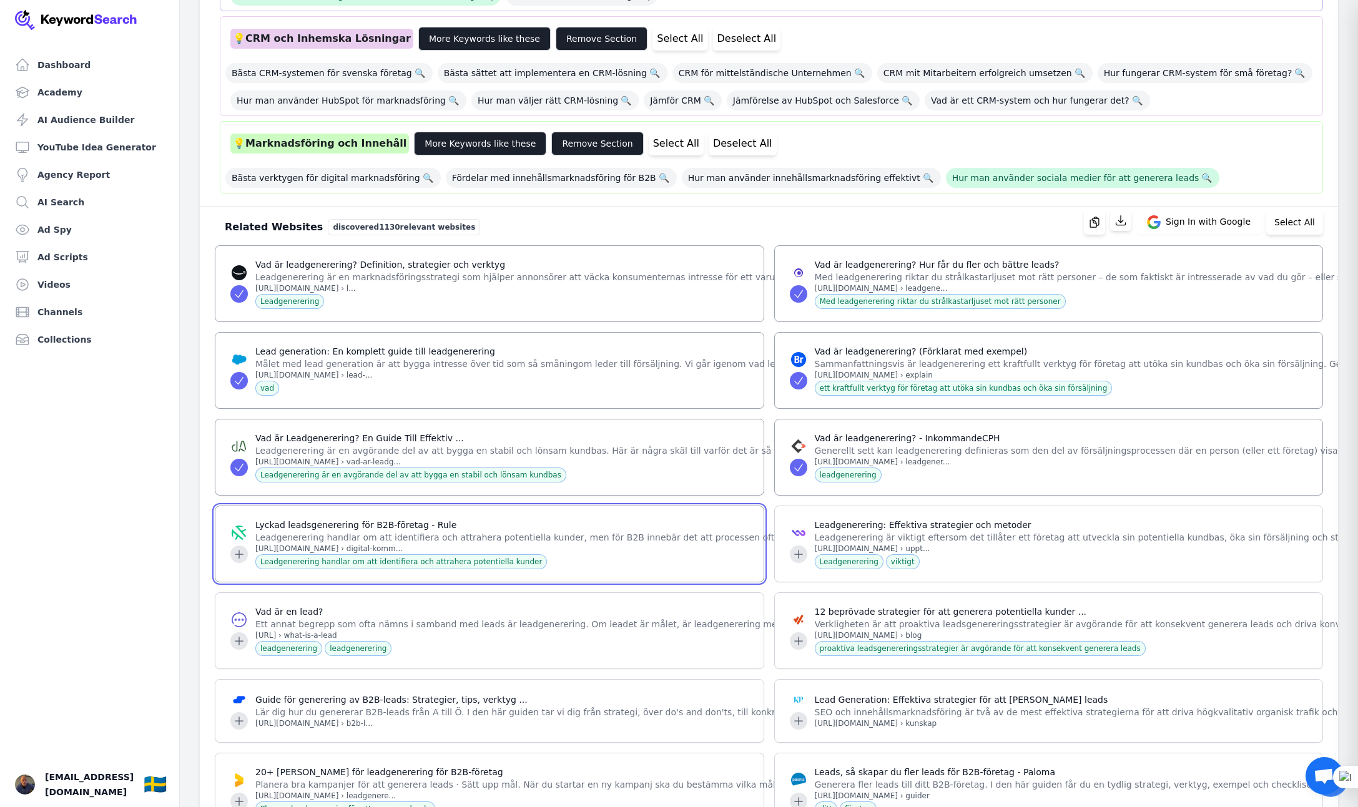
click at [237, 550] on icon at bounding box center [239, 554] width 8 height 8
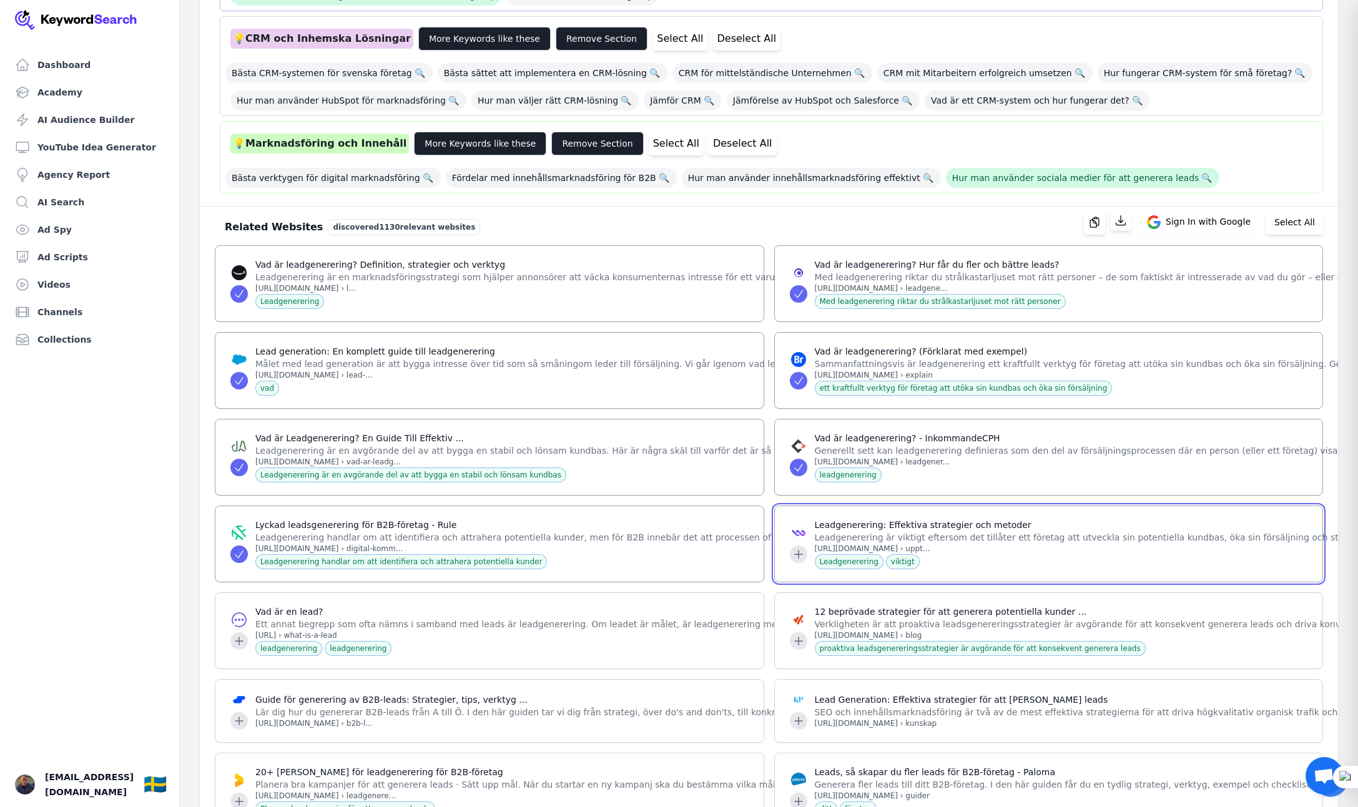
click at [801, 550] on icon at bounding box center [798, 554] width 8 height 8
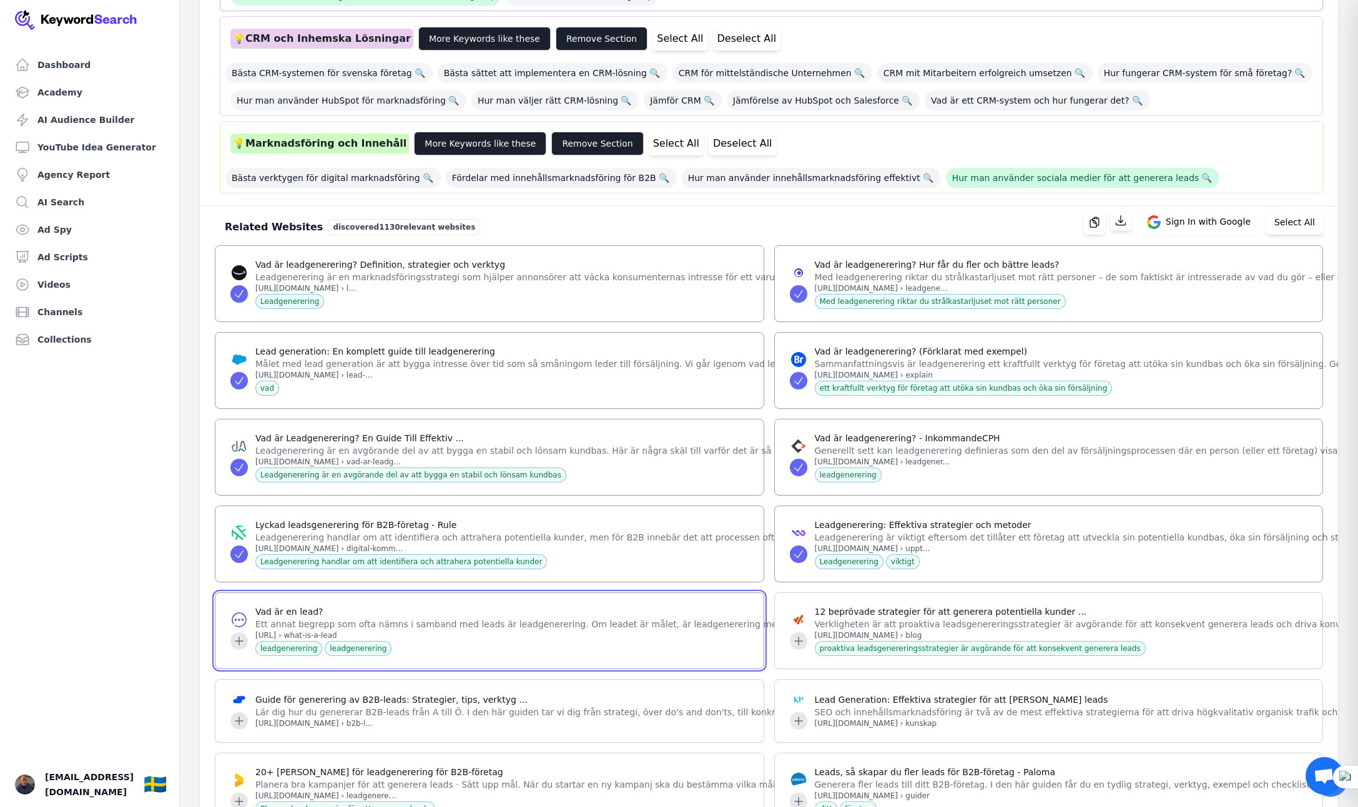
click at [236, 635] on icon at bounding box center [239, 641] width 12 height 12
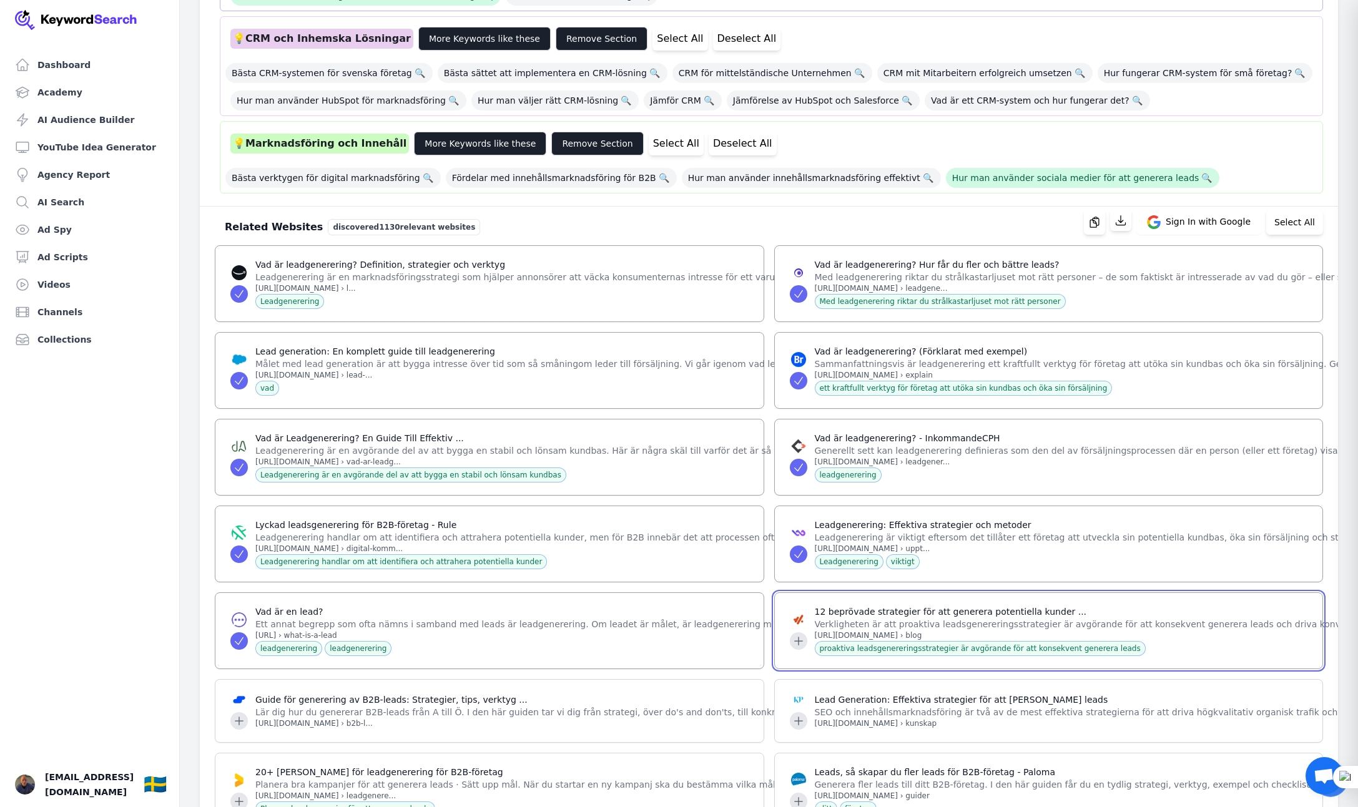
click at [799, 637] on icon at bounding box center [798, 641] width 8 height 8
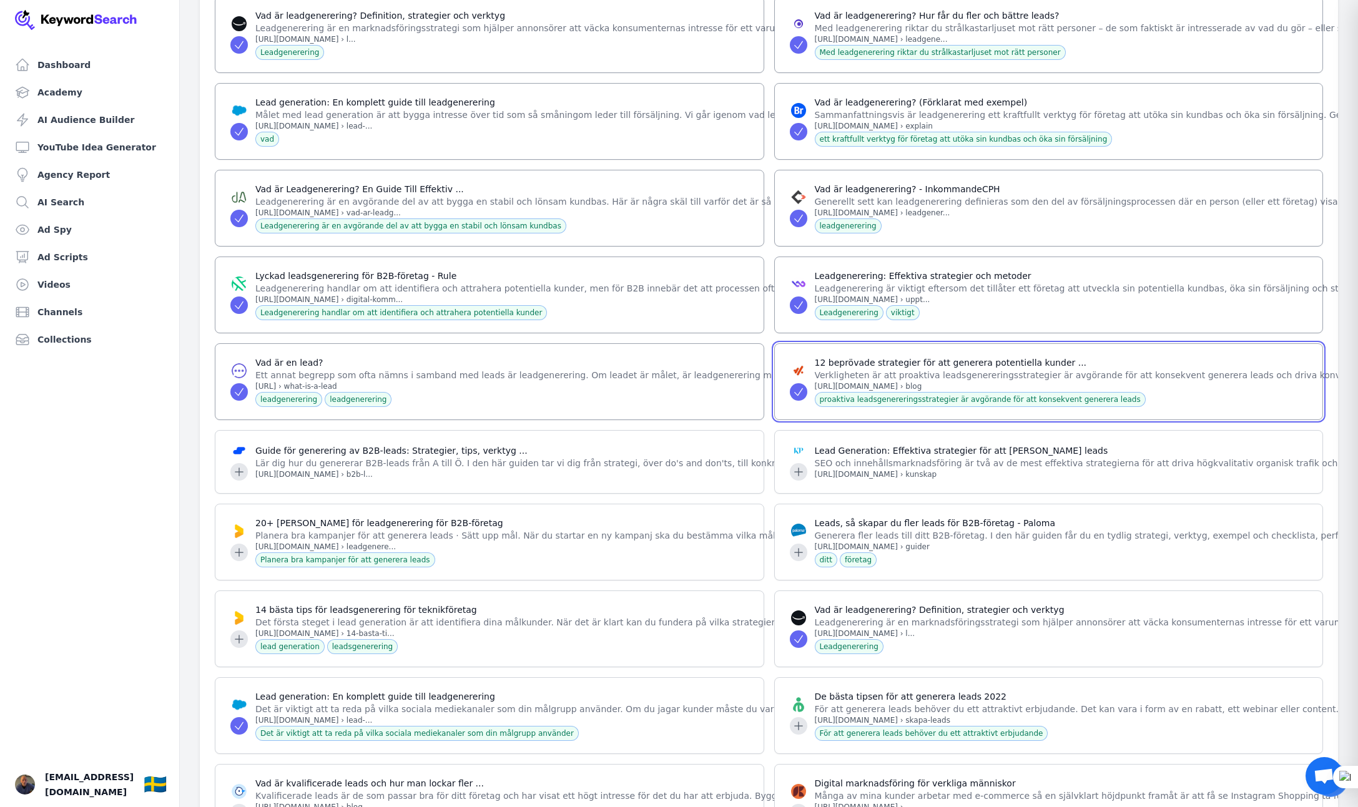
scroll to position [1176, 0]
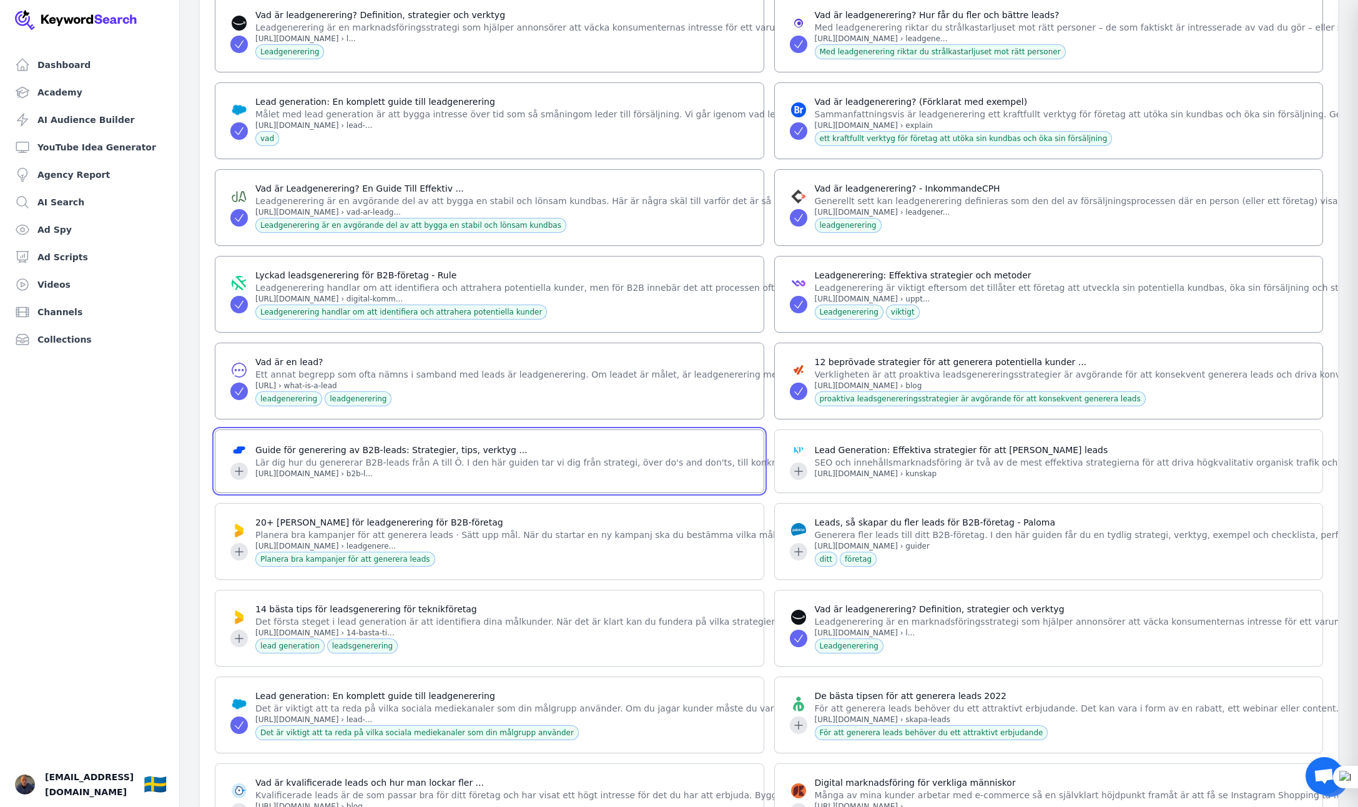
click at [239, 468] on icon at bounding box center [239, 472] width 8 height 8
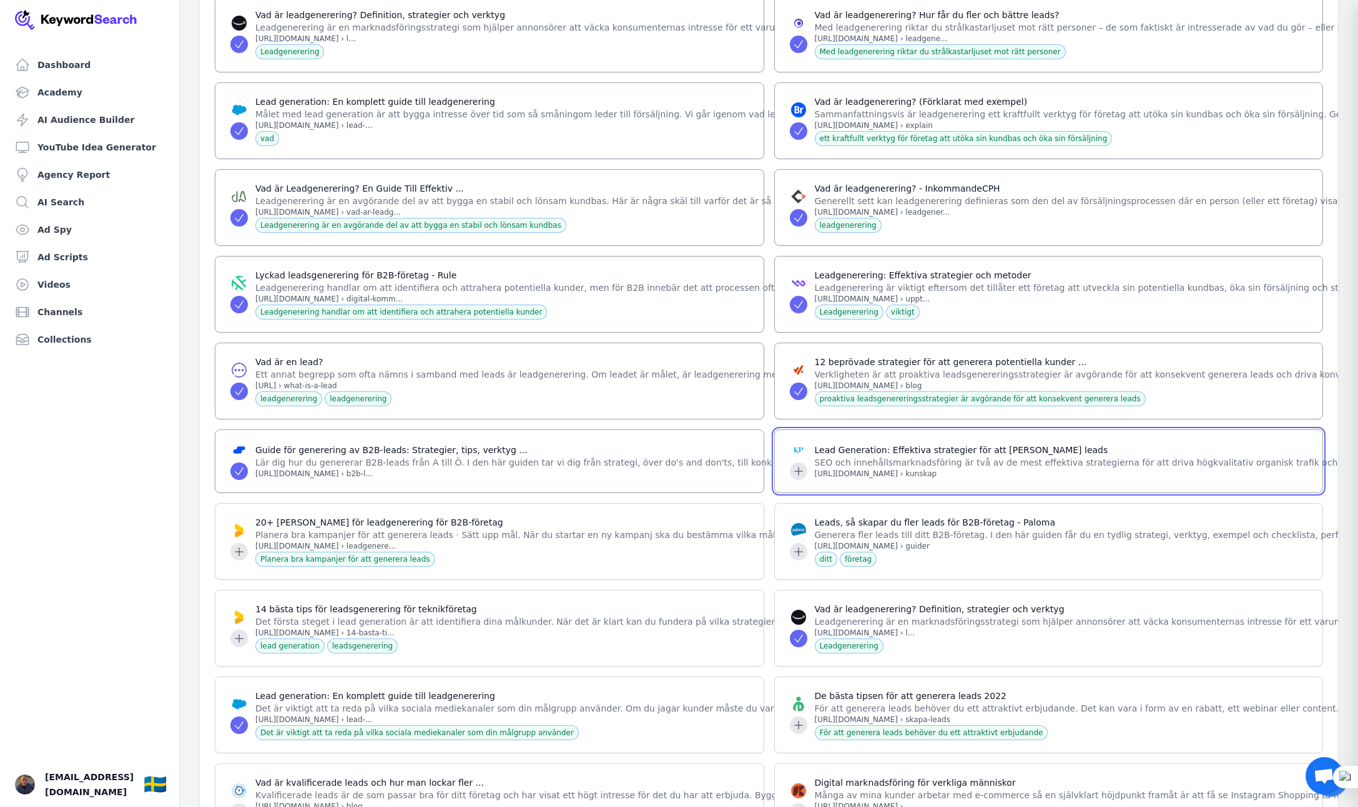
click at [797, 465] on icon at bounding box center [798, 471] width 12 height 12
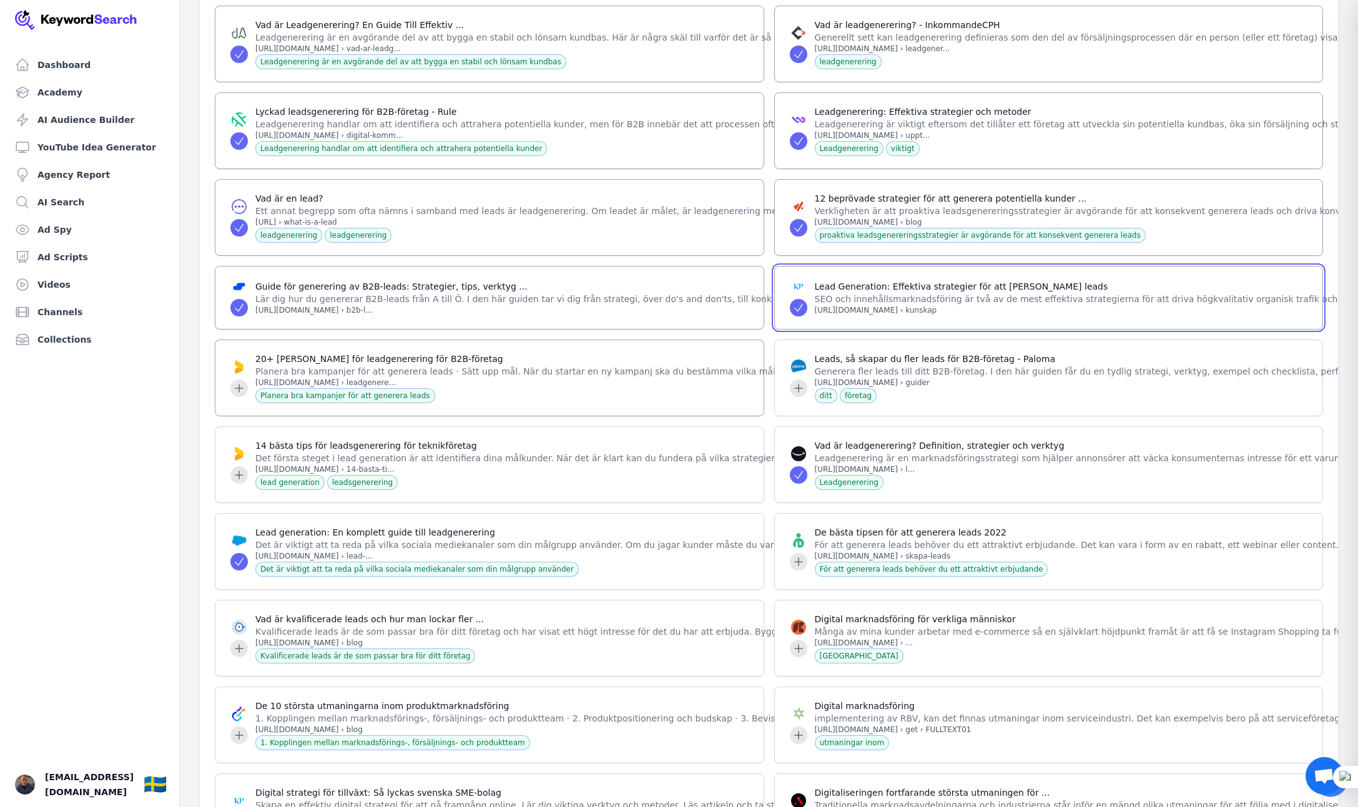
scroll to position [1341, 0]
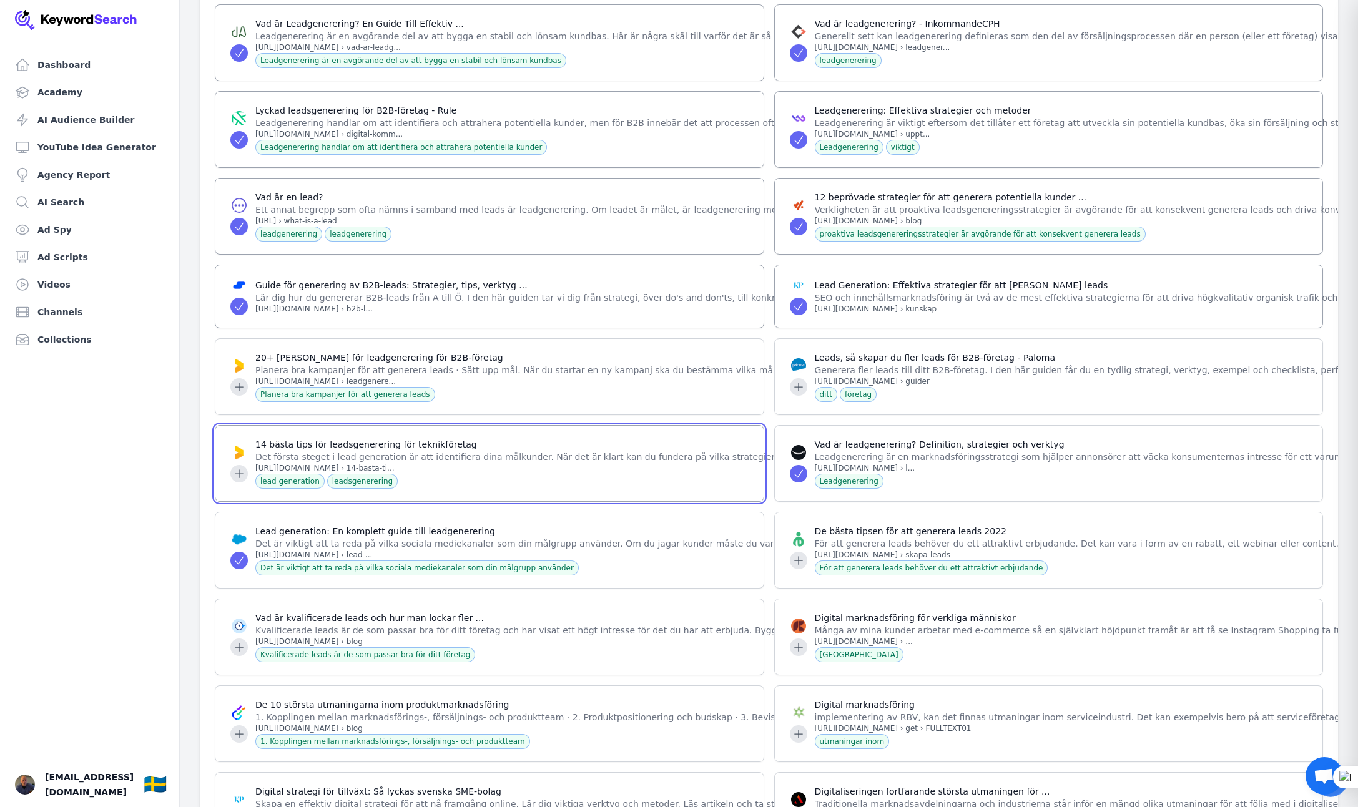
click at [237, 468] on icon at bounding box center [239, 474] width 12 height 12
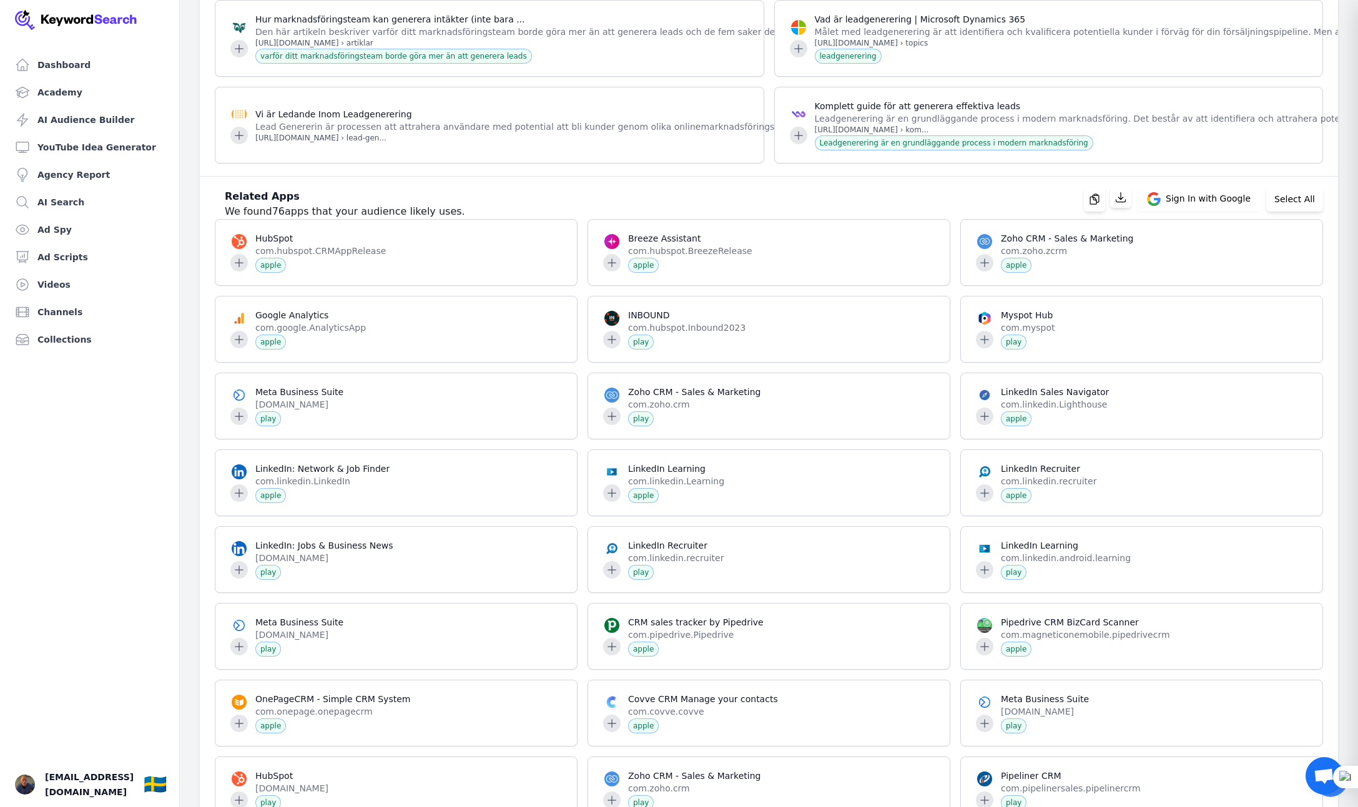
scroll to position [49904, 0]
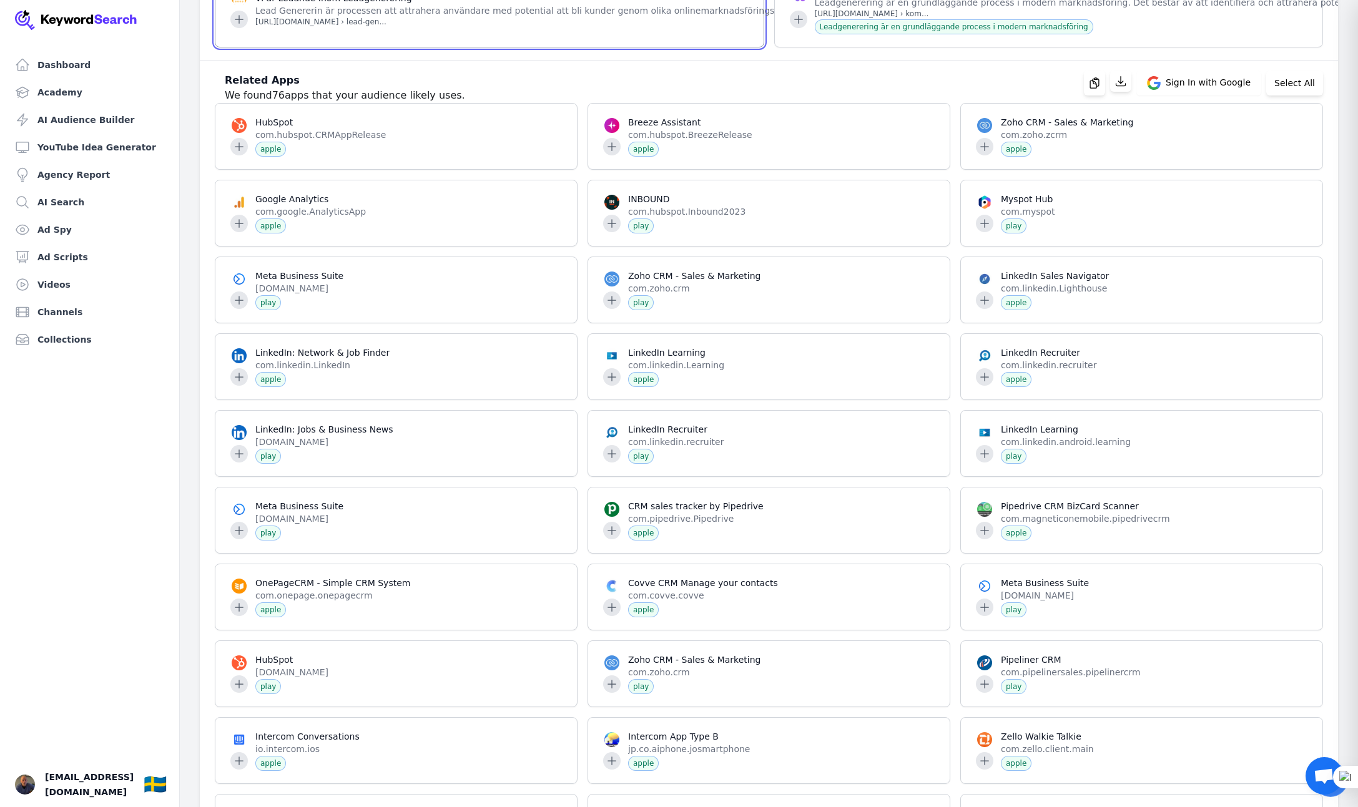
click at [241, 23] on icon at bounding box center [239, 19] width 8 height 8
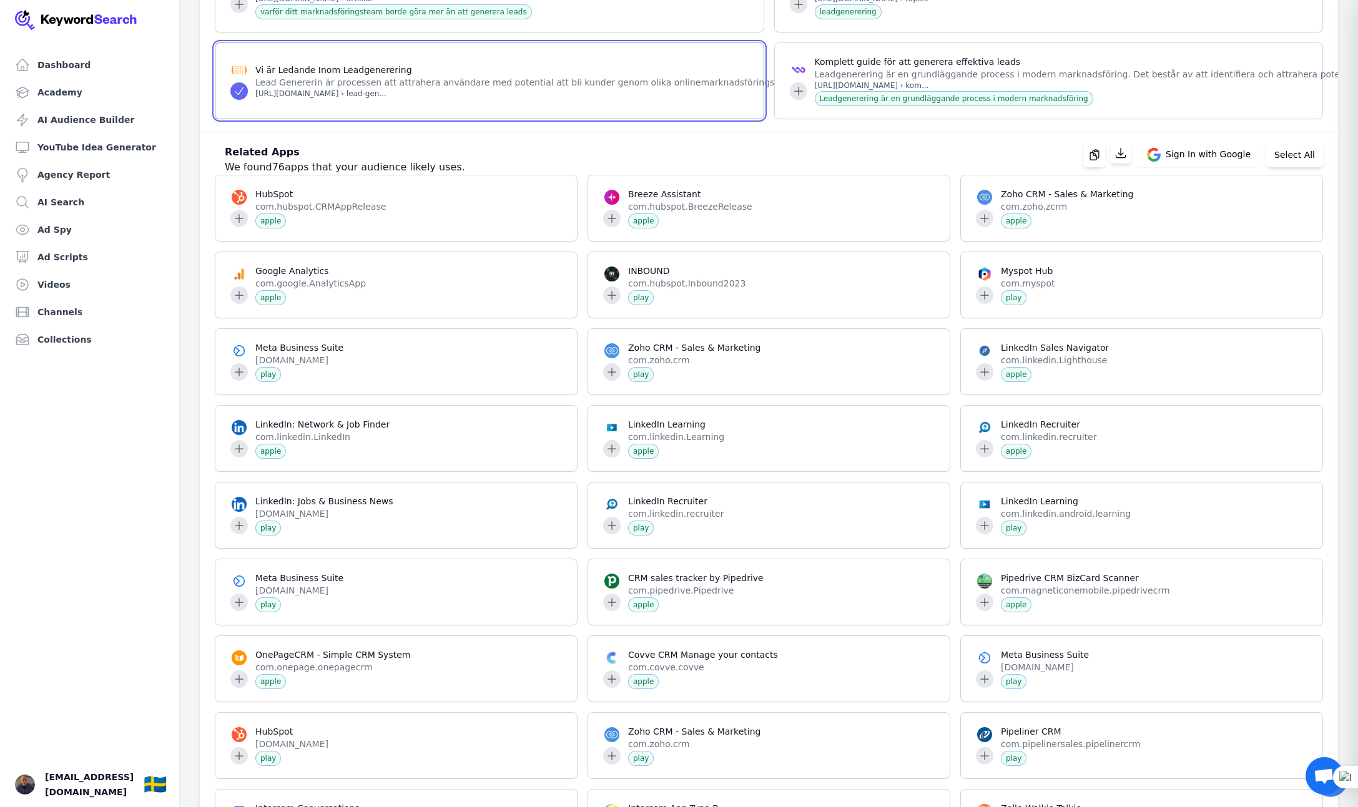
scroll to position [49826, 0]
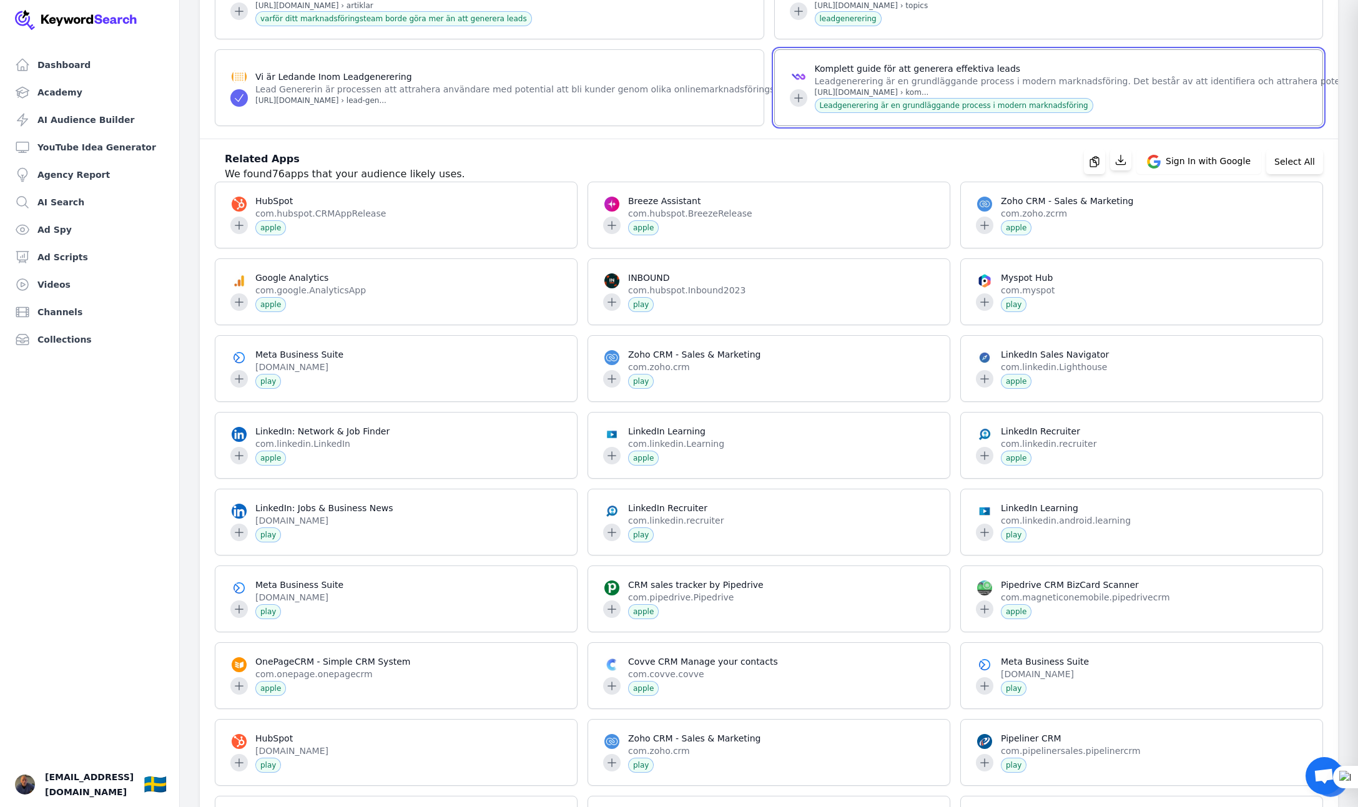
click at [796, 104] on icon at bounding box center [798, 98] width 12 height 12
click at [799, 17] on icon at bounding box center [798, 11] width 12 height 12
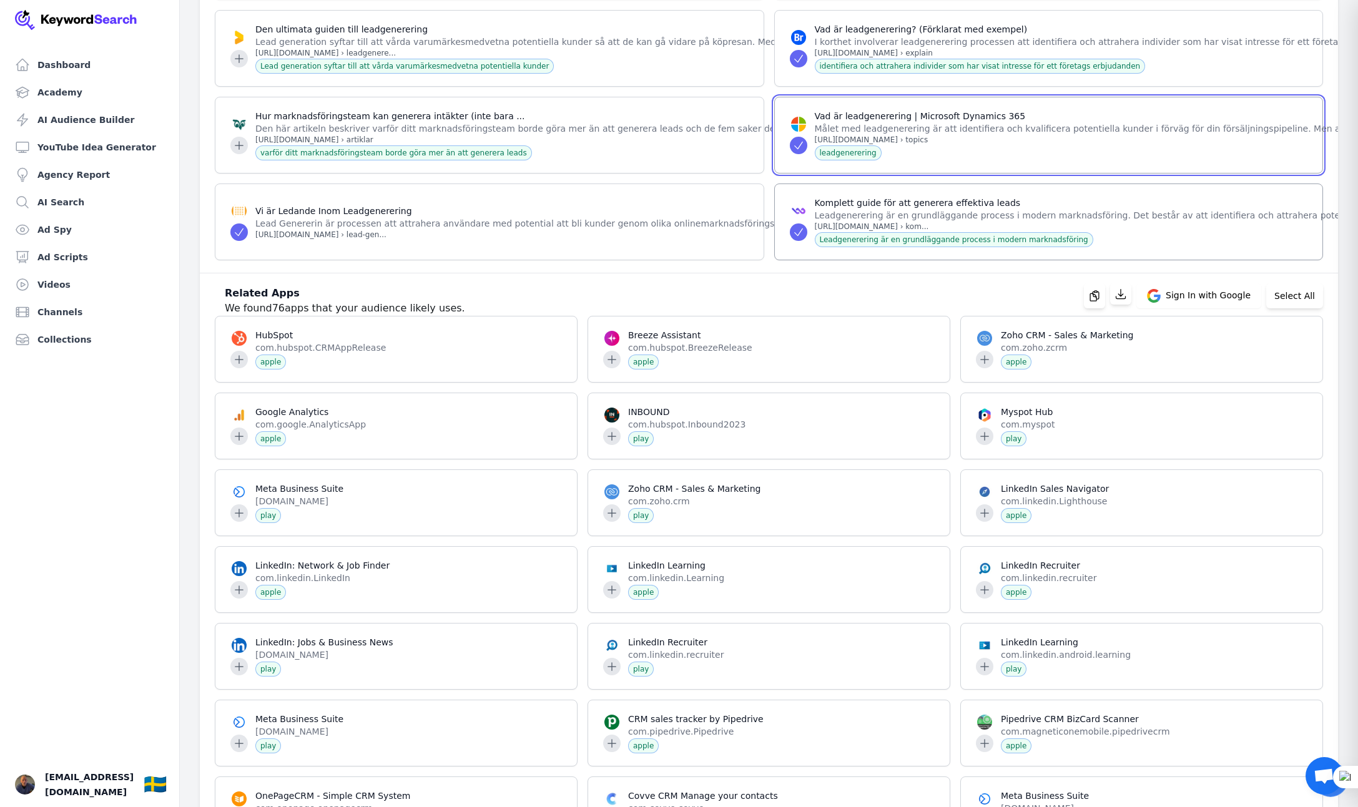
scroll to position [49690, 0]
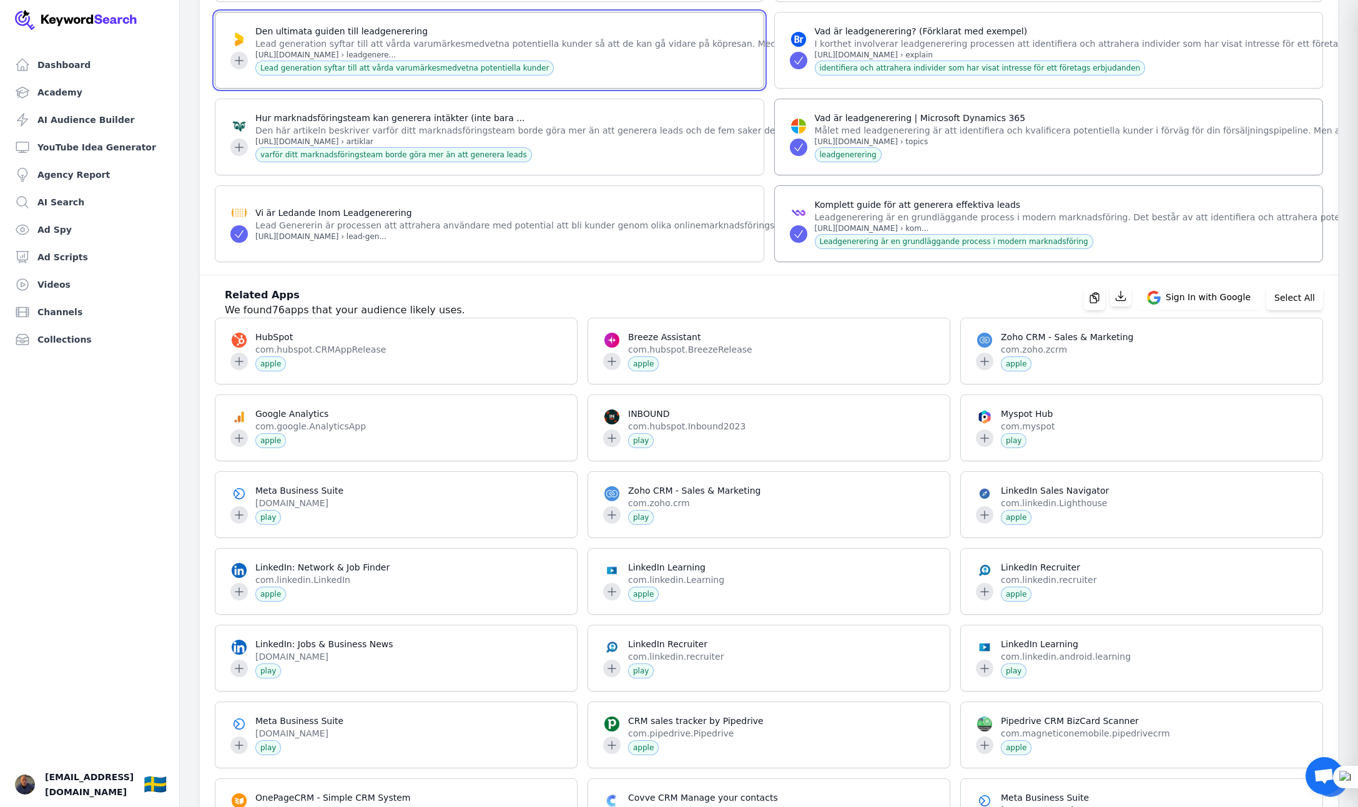
click at [237, 67] on icon at bounding box center [239, 60] width 12 height 12
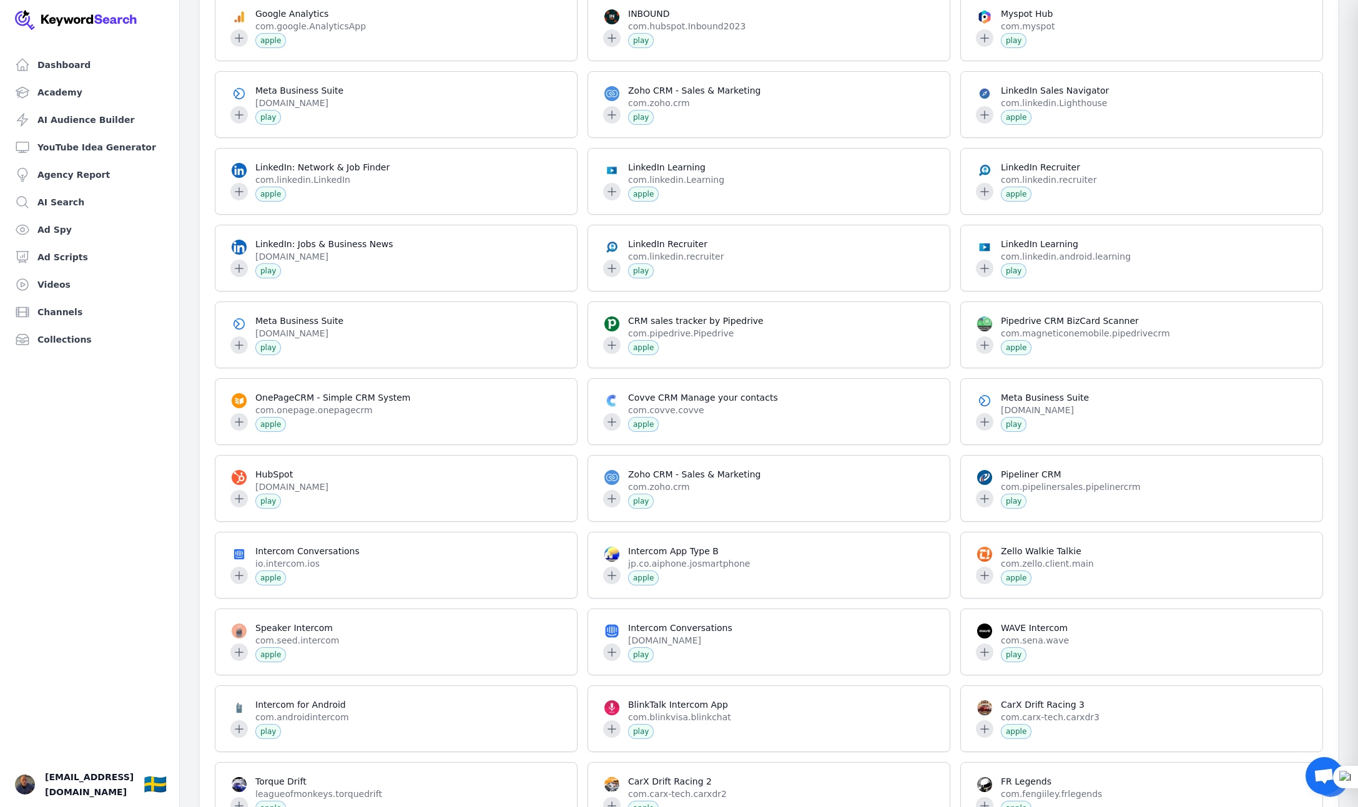
scroll to position [50090, 0]
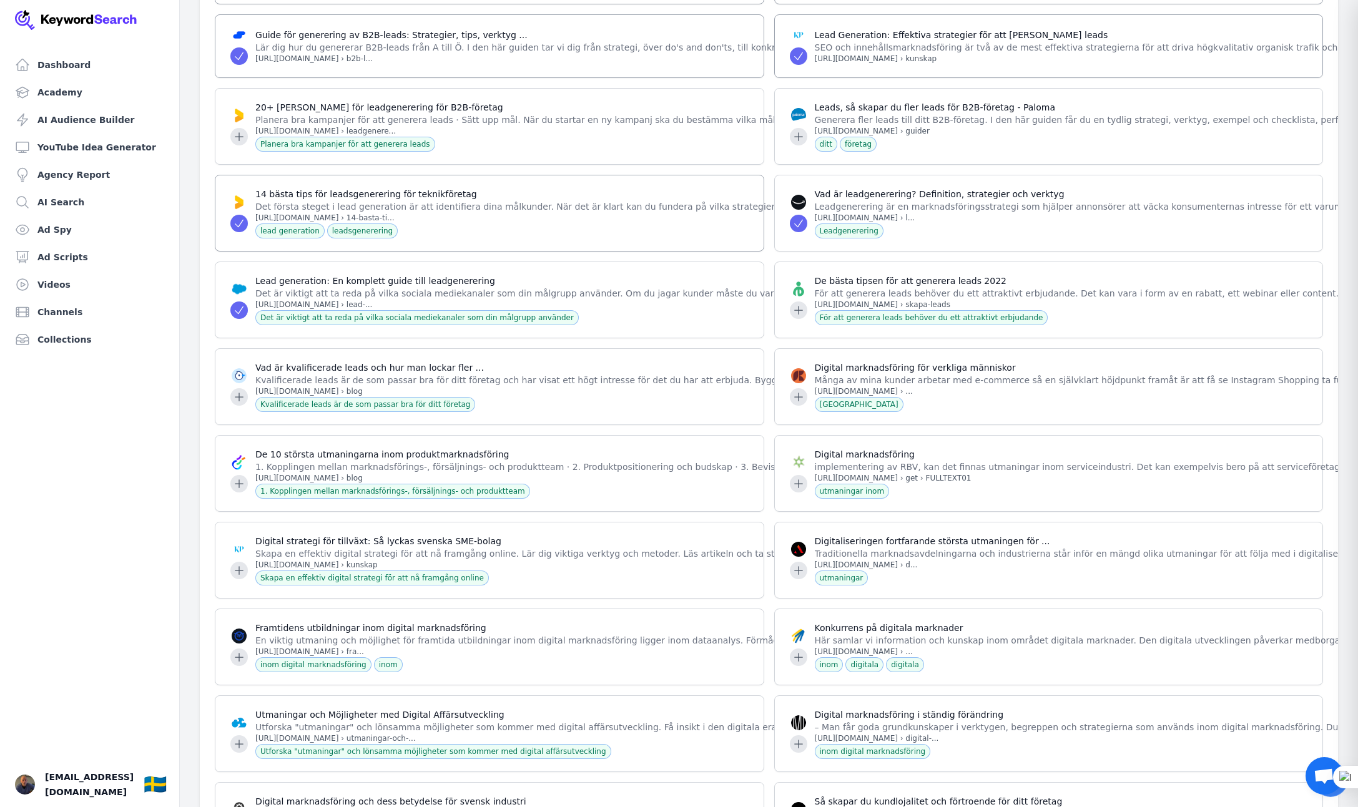
scroll to position [0, 0]
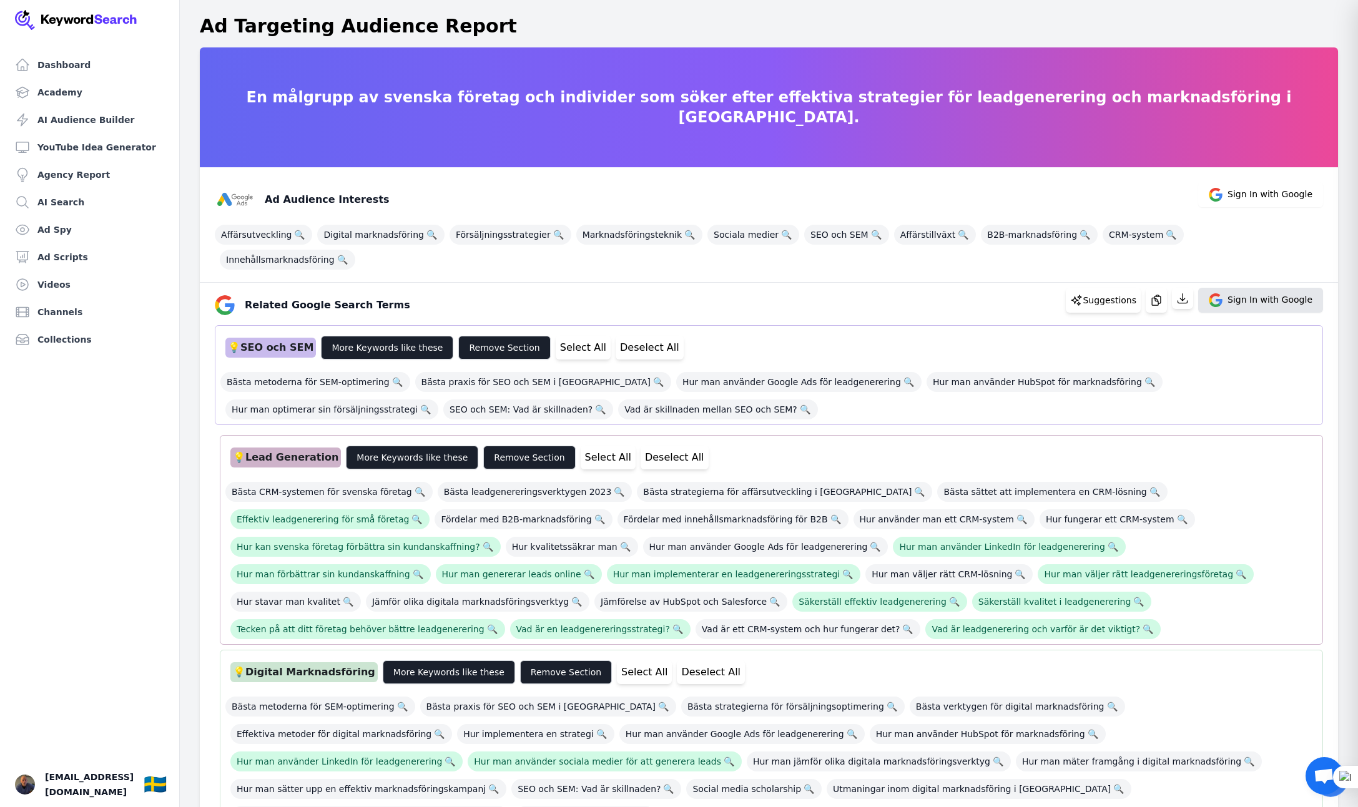
click at [1244, 293] on span "Sign In with Google" at bounding box center [1270, 300] width 85 height 14
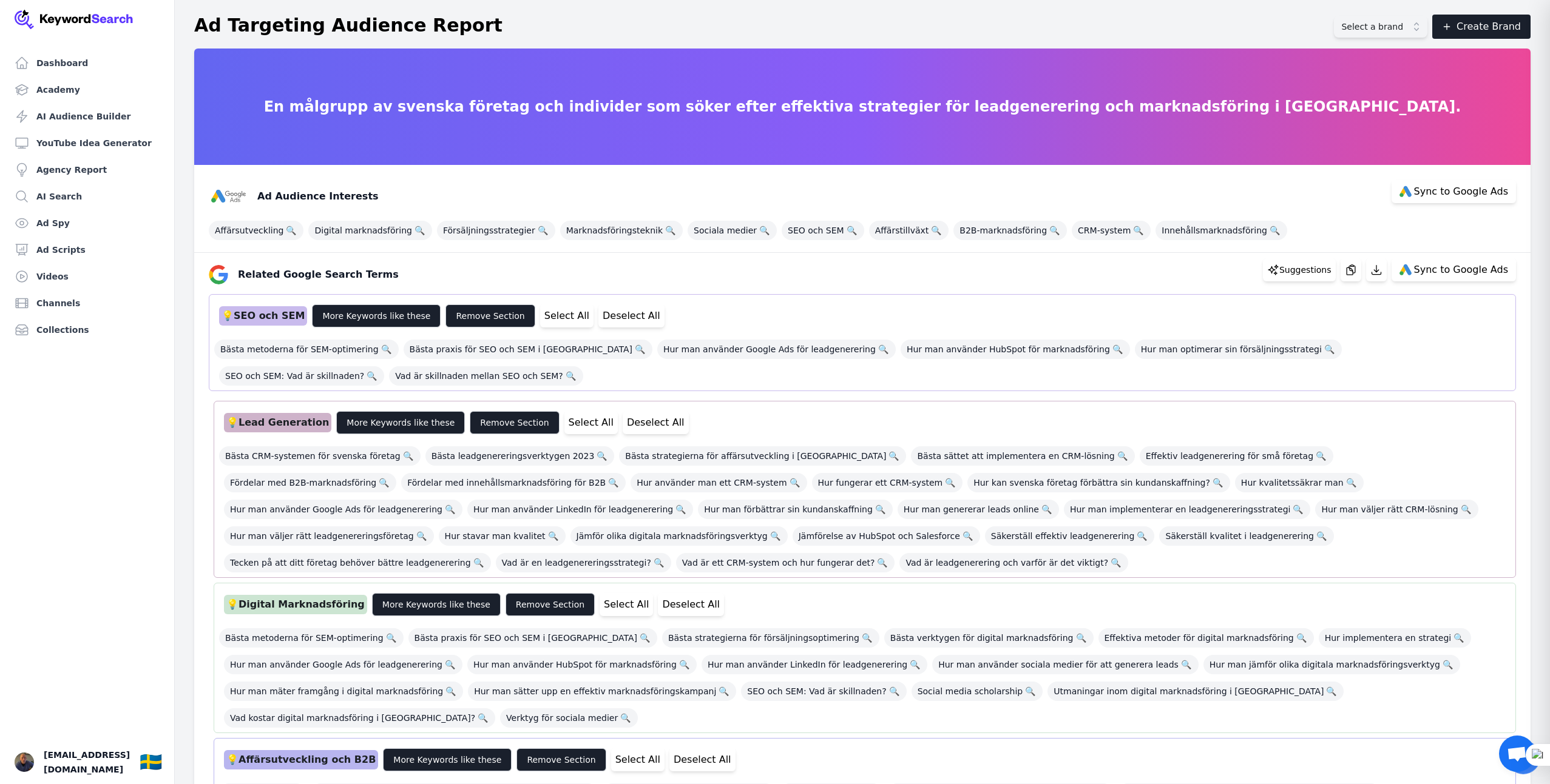
scroll to position [1, 0]
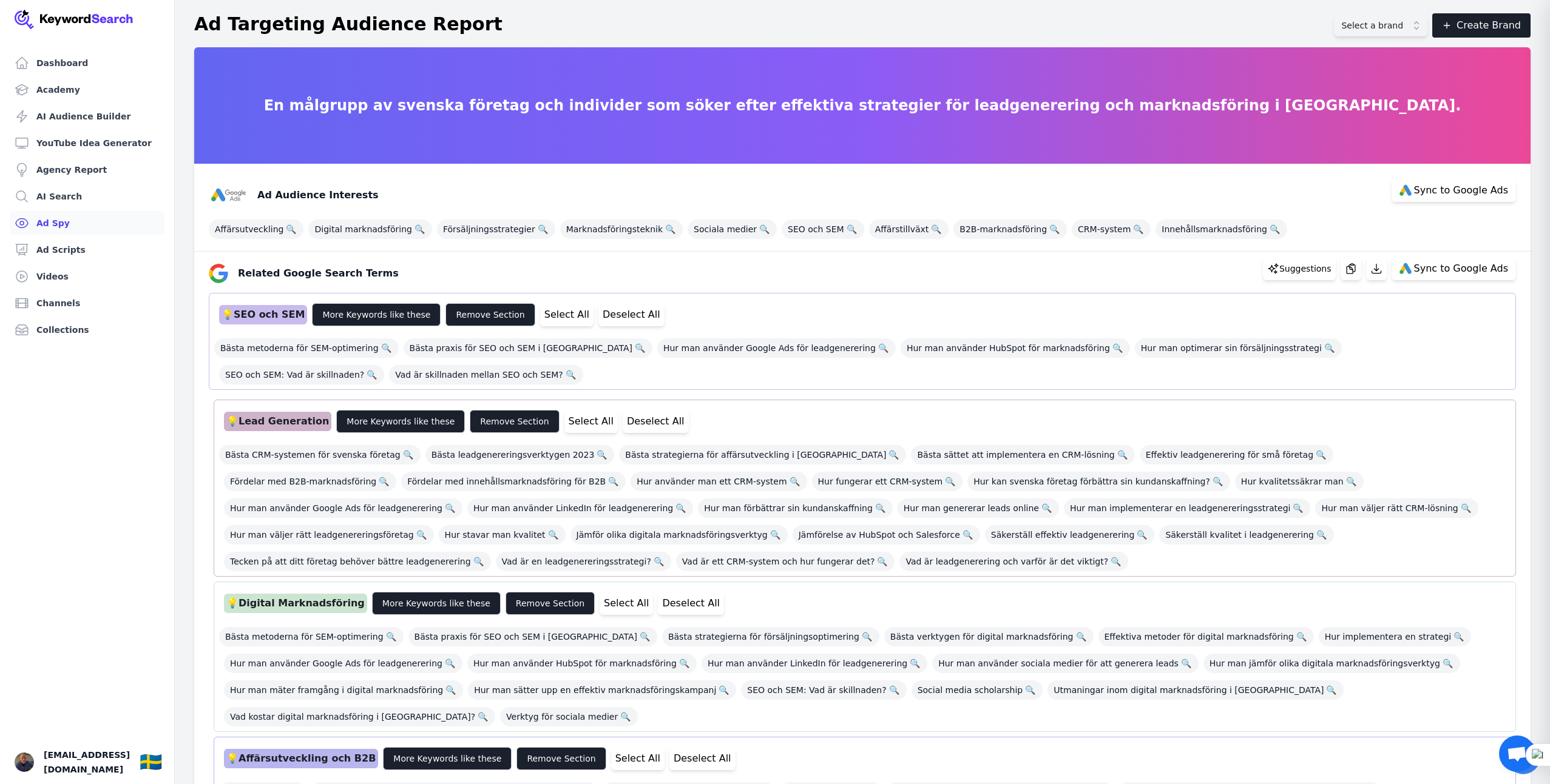
click at [59, 222] on link "Ad Spy" at bounding box center [86, 222] width 155 height 24
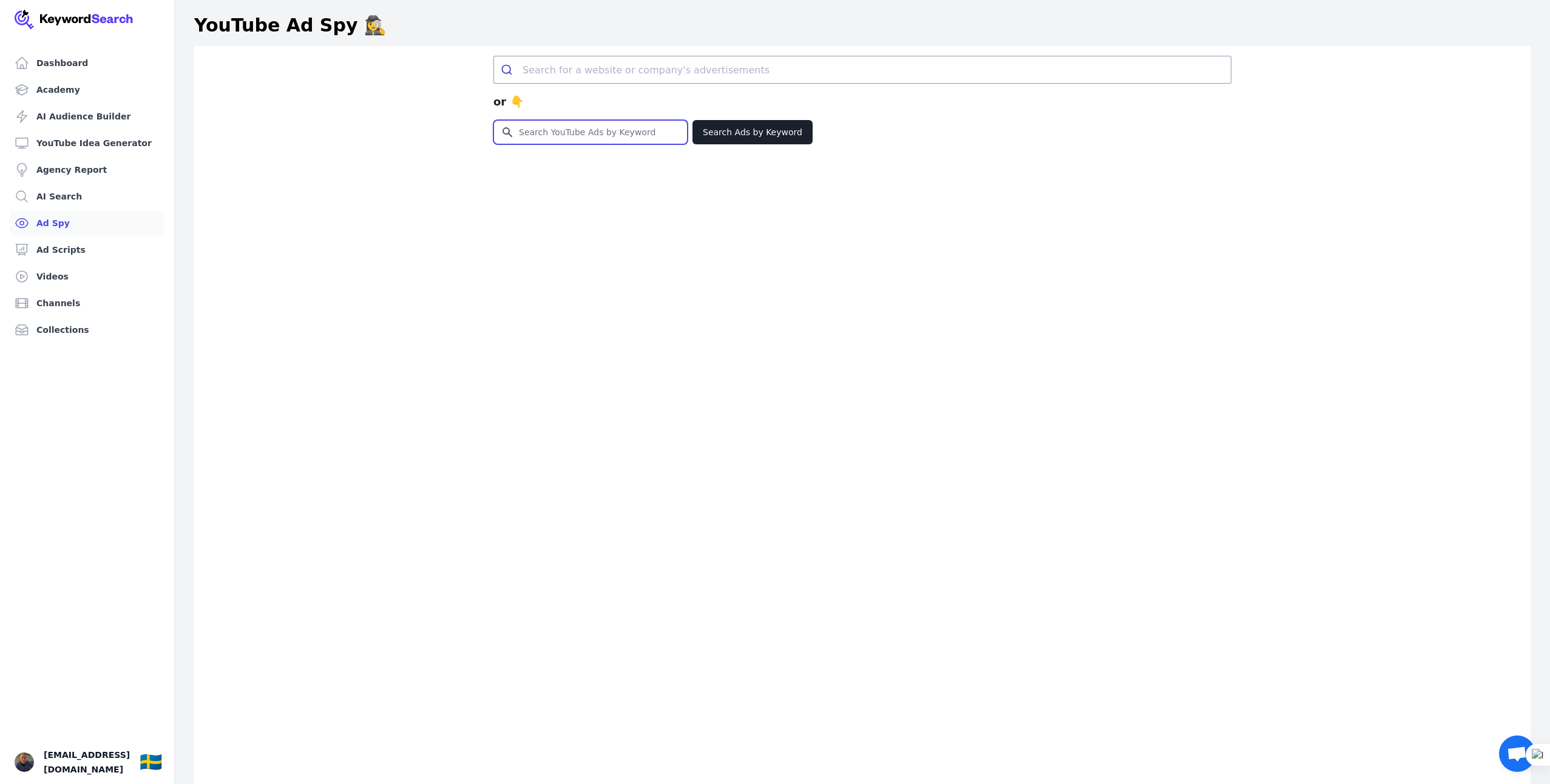
click at [544, 132] on input "Search for YouTube Keywords" at bounding box center [590, 132] width 193 height 23
type input "leads"
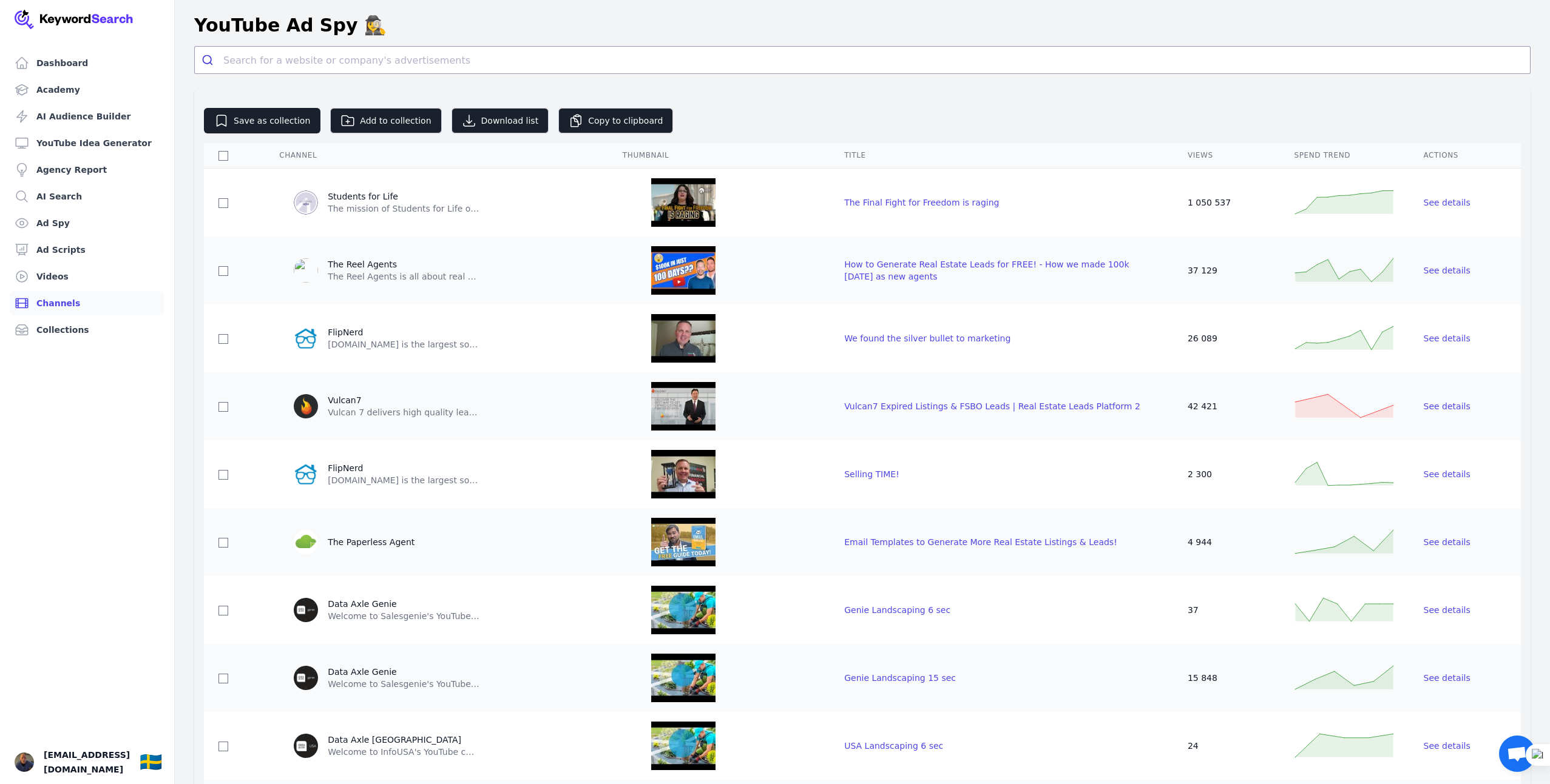
click at [62, 304] on link "Channels" at bounding box center [86, 303] width 155 height 24
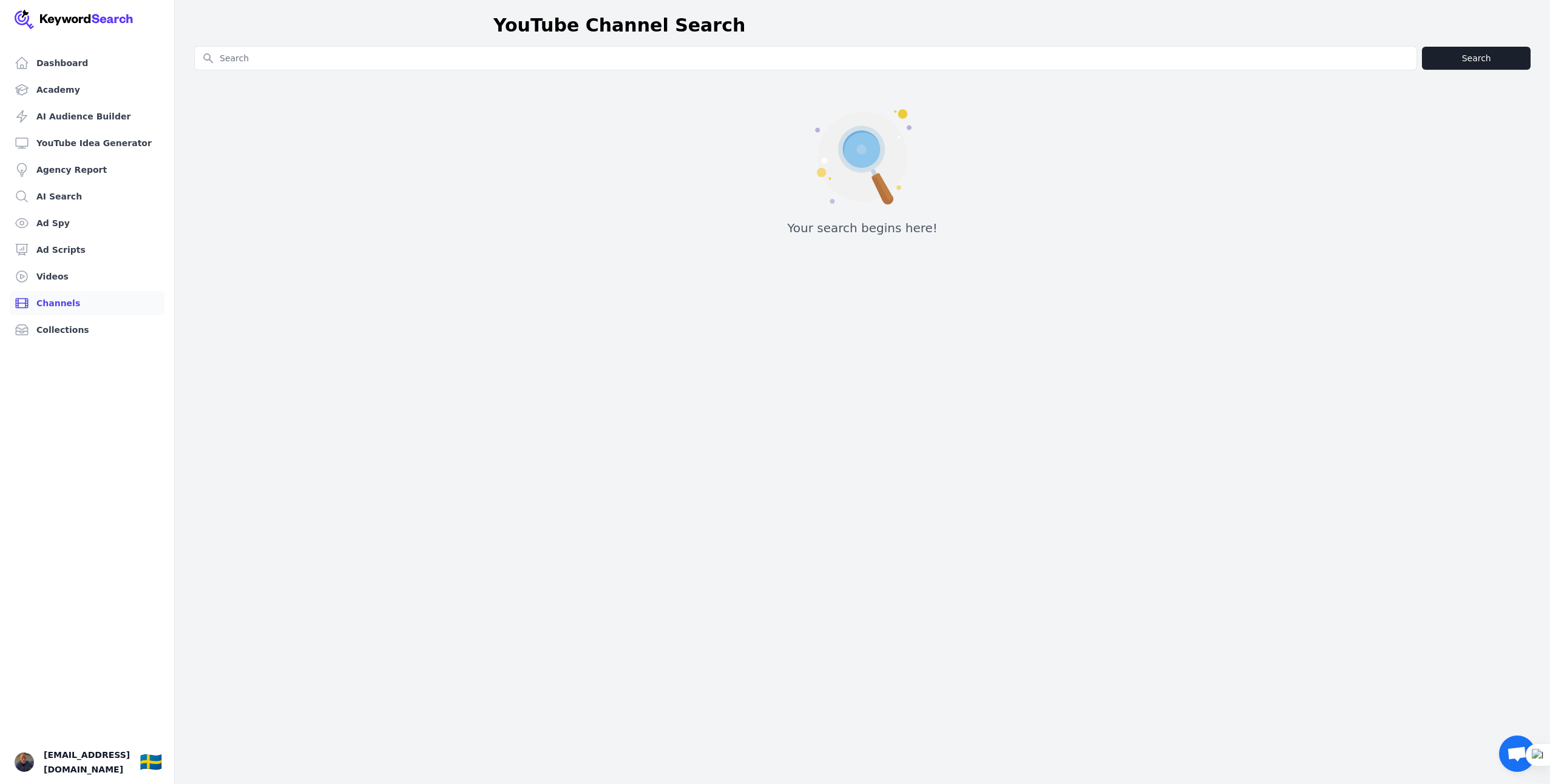
click at [292, 60] on input "Search for YouTube Keywords" at bounding box center [805, 58] width 1222 height 23
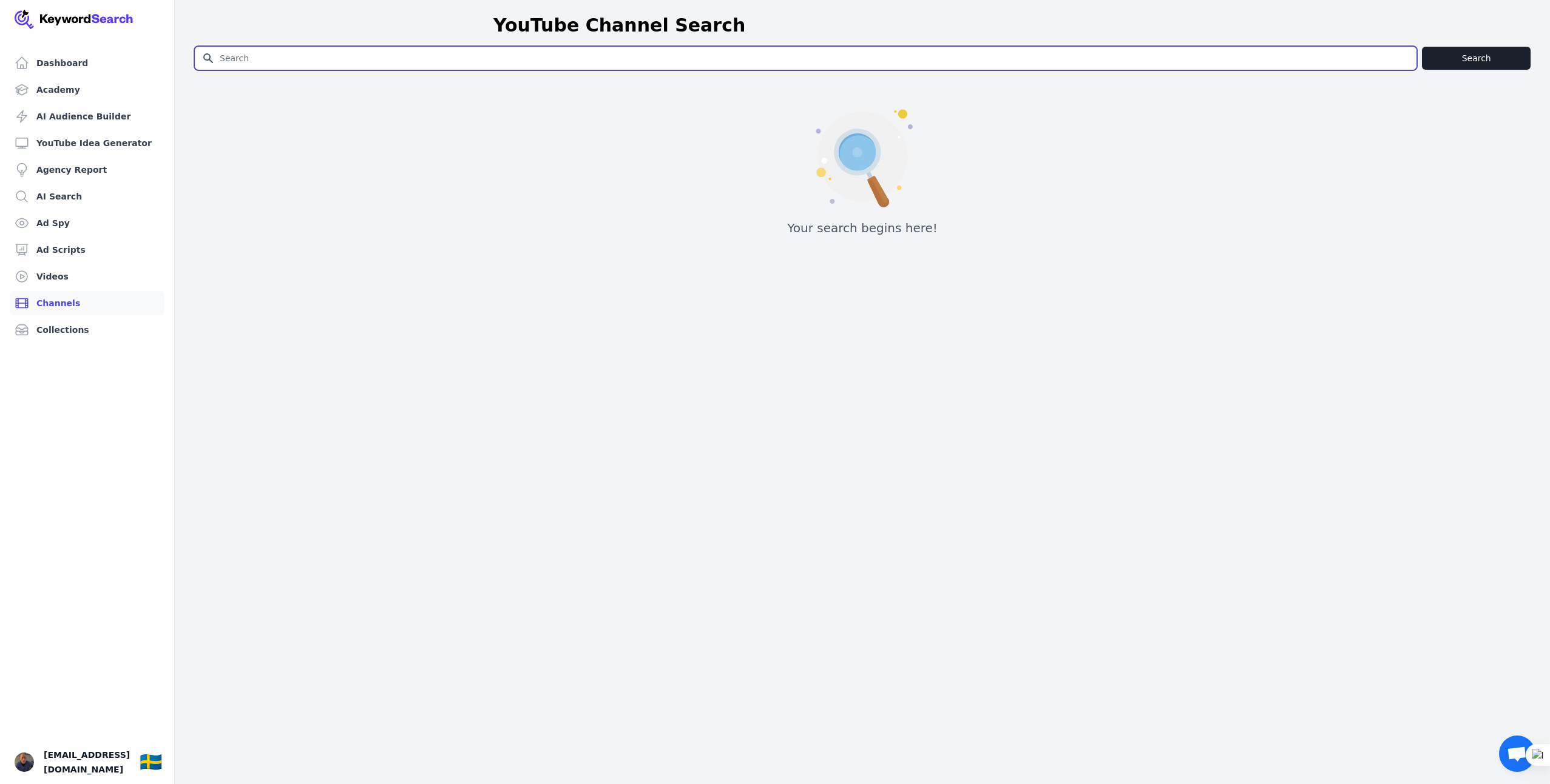
paste input "företagstransaktioner"
type input "företagstransaktioner"
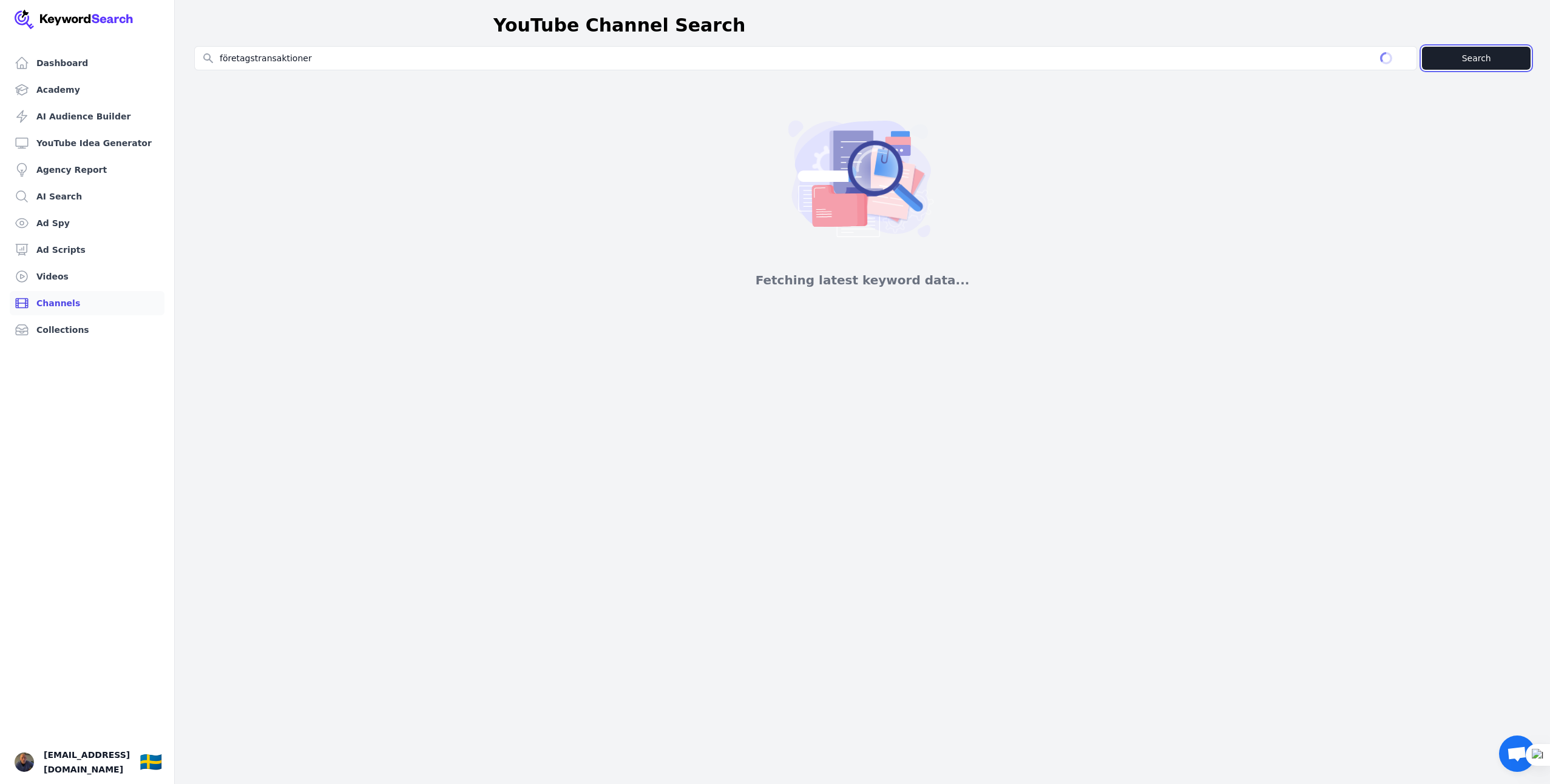
click at [1320, 60] on button "Search" at bounding box center [1476, 58] width 109 height 23
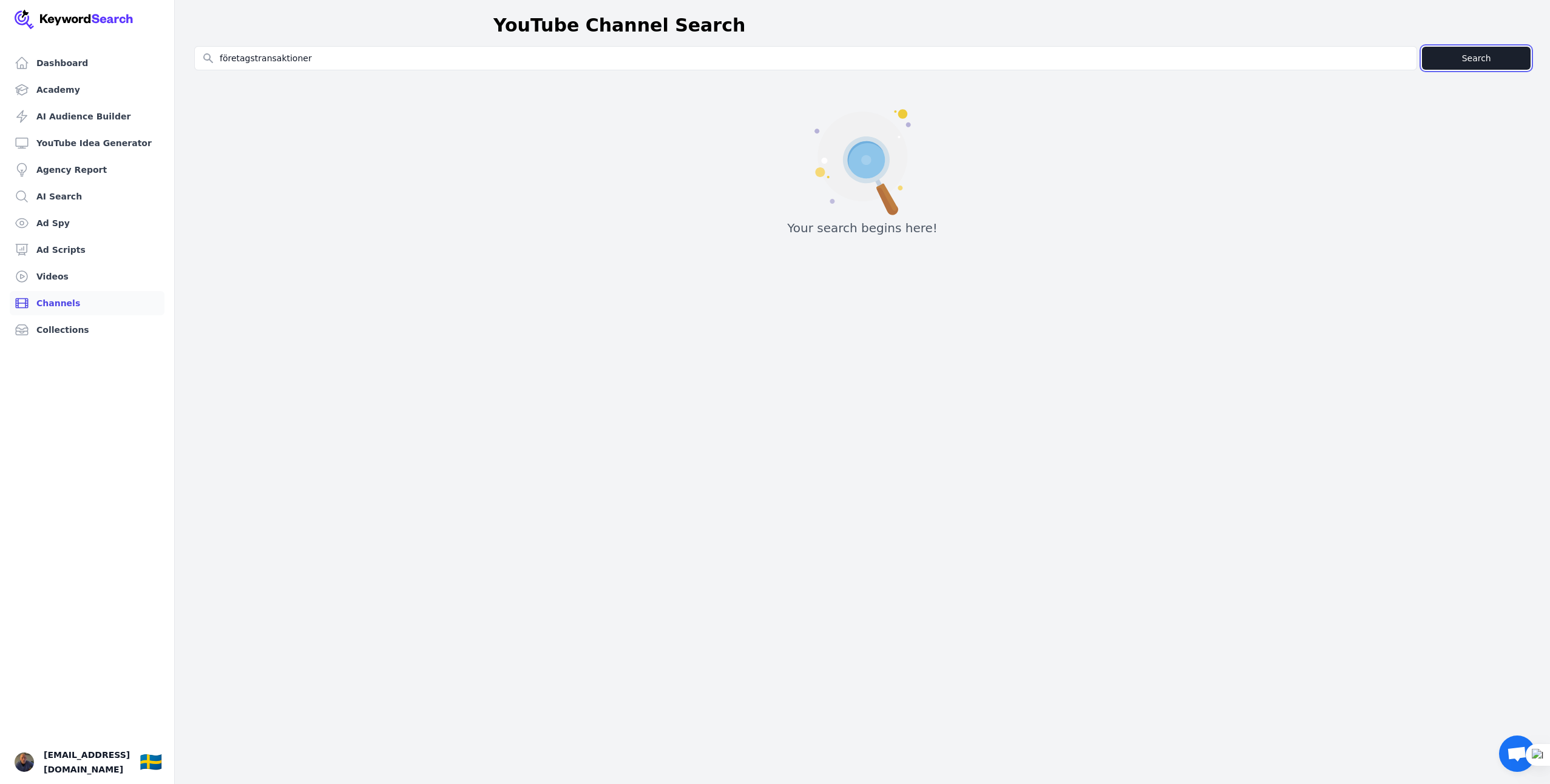
click at [1320, 62] on button "Search" at bounding box center [1476, 58] width 109 height 23
click at [56, 221] on link "Ad Spy" at bounding box center [86, 222] width 155 height 24
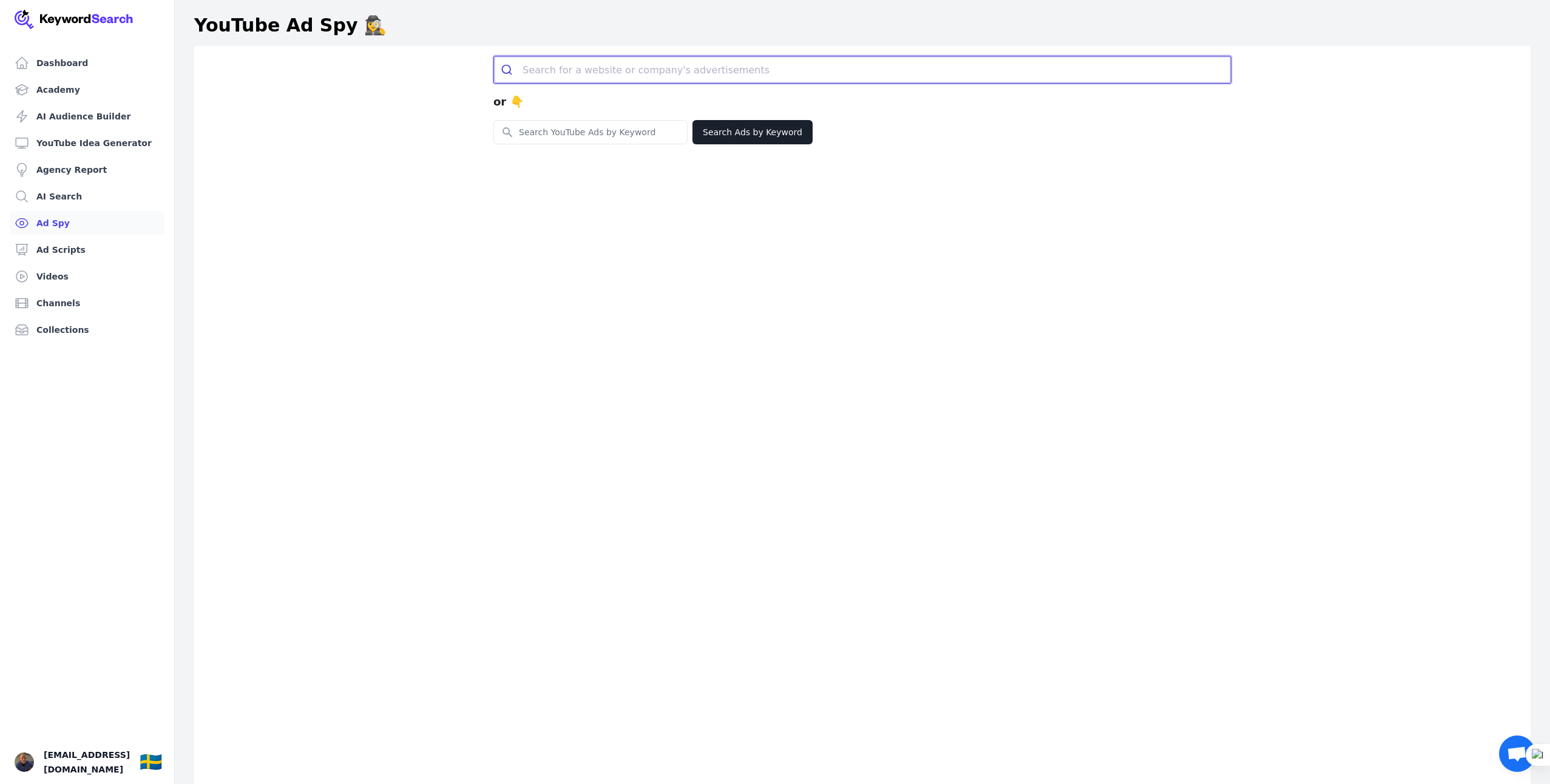
click at [569, 68] on input "search" at bounding box center [877, 69] width 708 height 26
paste input "HDR Partners"
click at [603, 96] on link "Search for keyword " HDR Partners "." at bounding box center [585, 98] width 174 height 12
type input "HDR Partners"
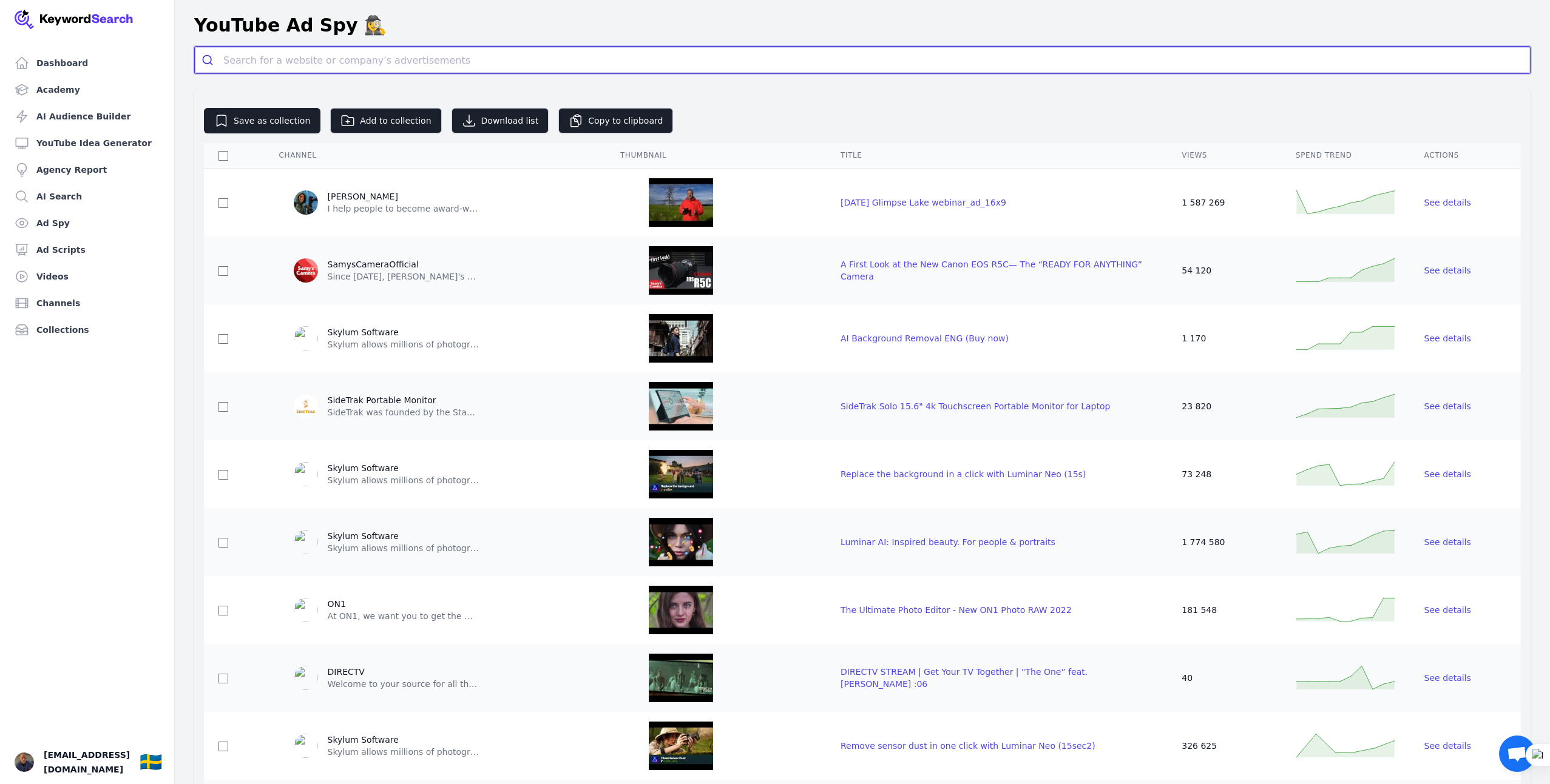
click at [284, 59] on input "search" at bounding box center [877, 59] width 1306 height 26
paste input "HDR Partners"
click at [308, 60] on input "HDR Partners" at bounding box center [863, 59] width 1279 height 26
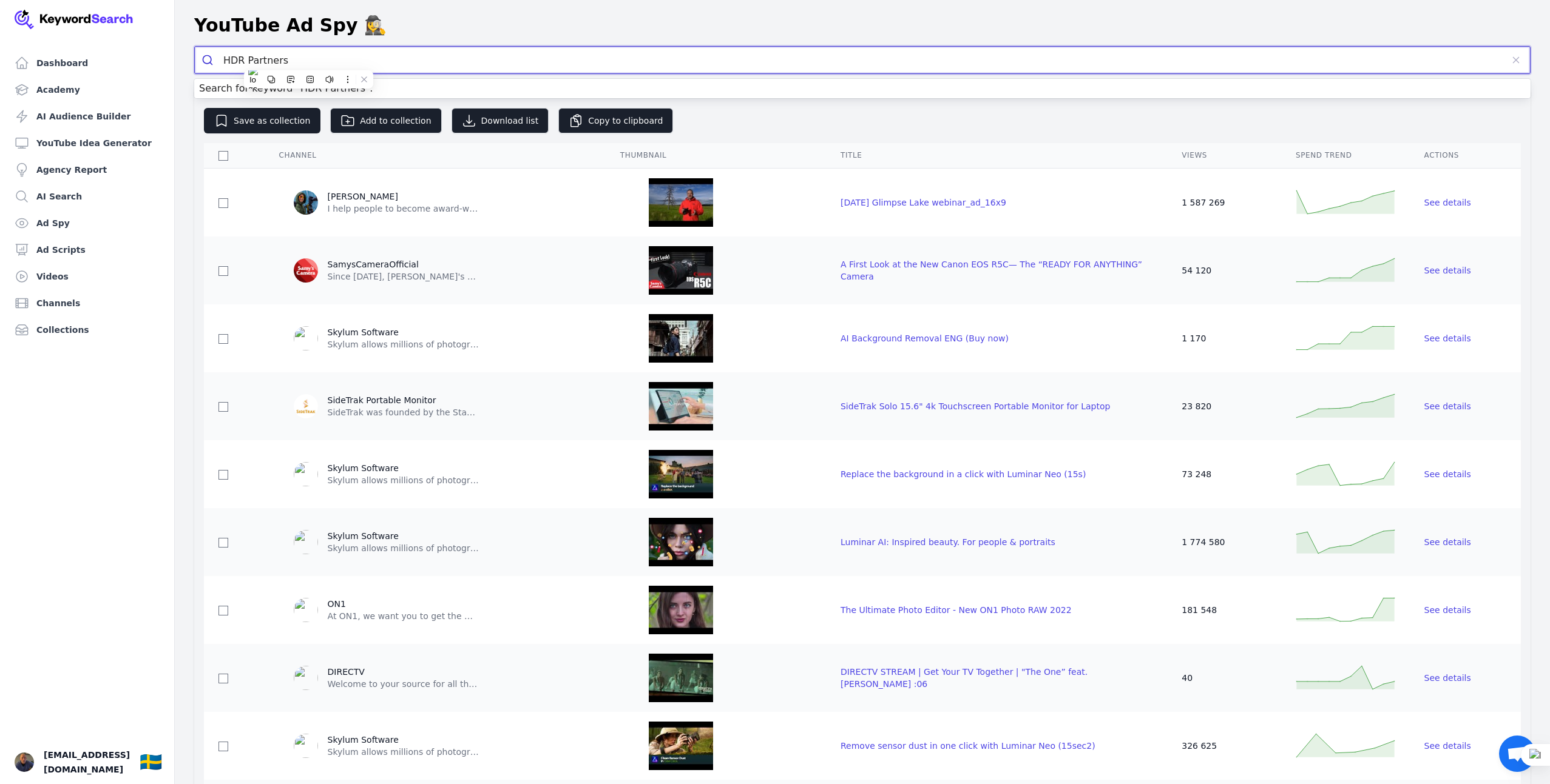
paste input "[URL][DOMAIN_NAME]"
type input "[URL][DOMAIN_NAME]"
click at [194, 47] on button "submit" at bounding box center [208, 59] width 28 height 26
click at [60, 221] on link "Ad Spy" at bounding box center [86, 222] width 155 height 24
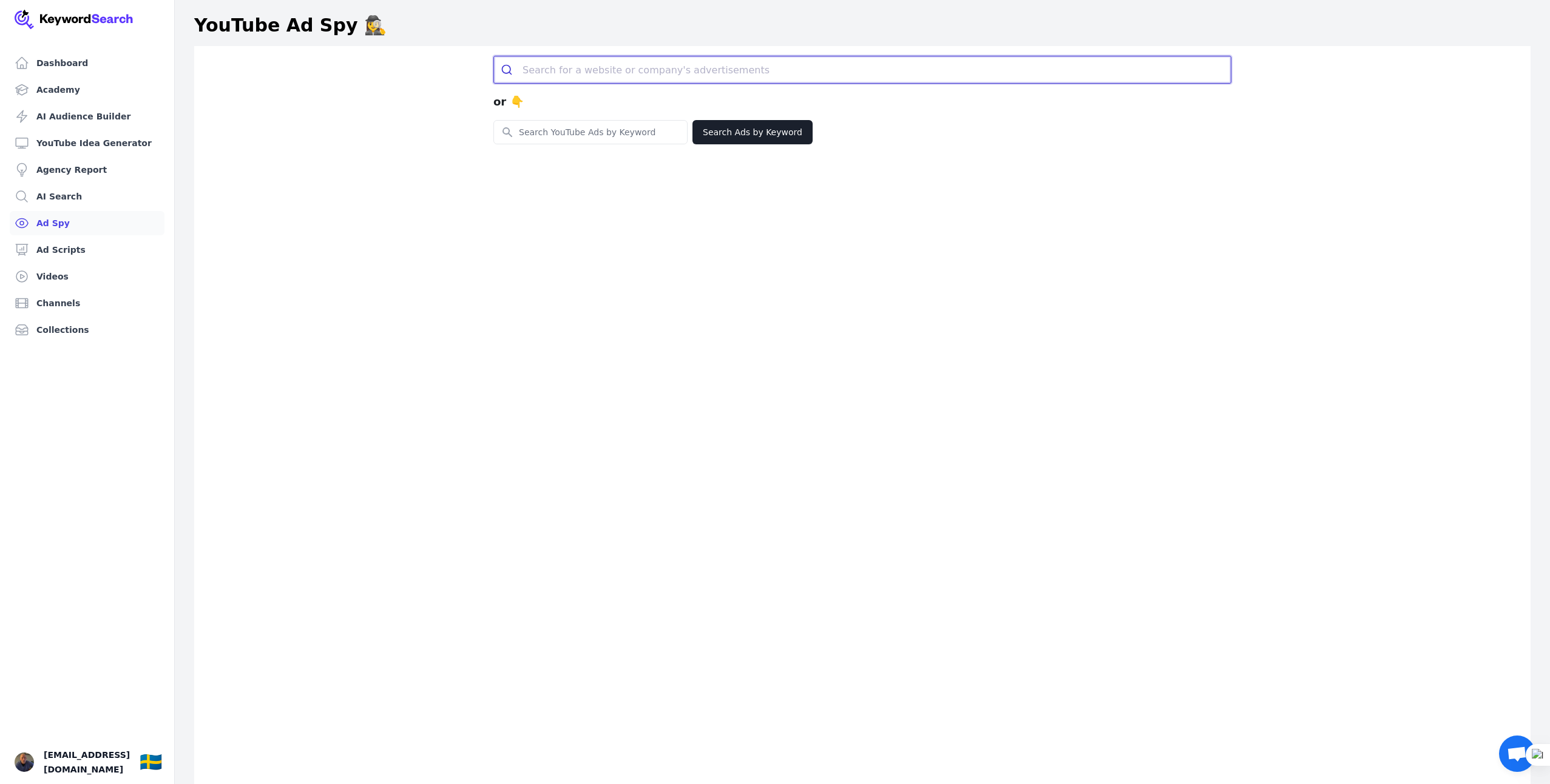
click at [559, 76] on input "search" at bounding box center [877, 69] width 708 height 26
click at [560, 73] on input "search" at bounding box center [877, 69] width 708 height 26
paste input "https://www.hdrpartners.se/"
type input "https://www.hdrpartners.se/"
click at [684, 97] on link "Search for keyword " https://www.hdrpartners.se/ "." at bounding box center [606, 98] width 217 height 12
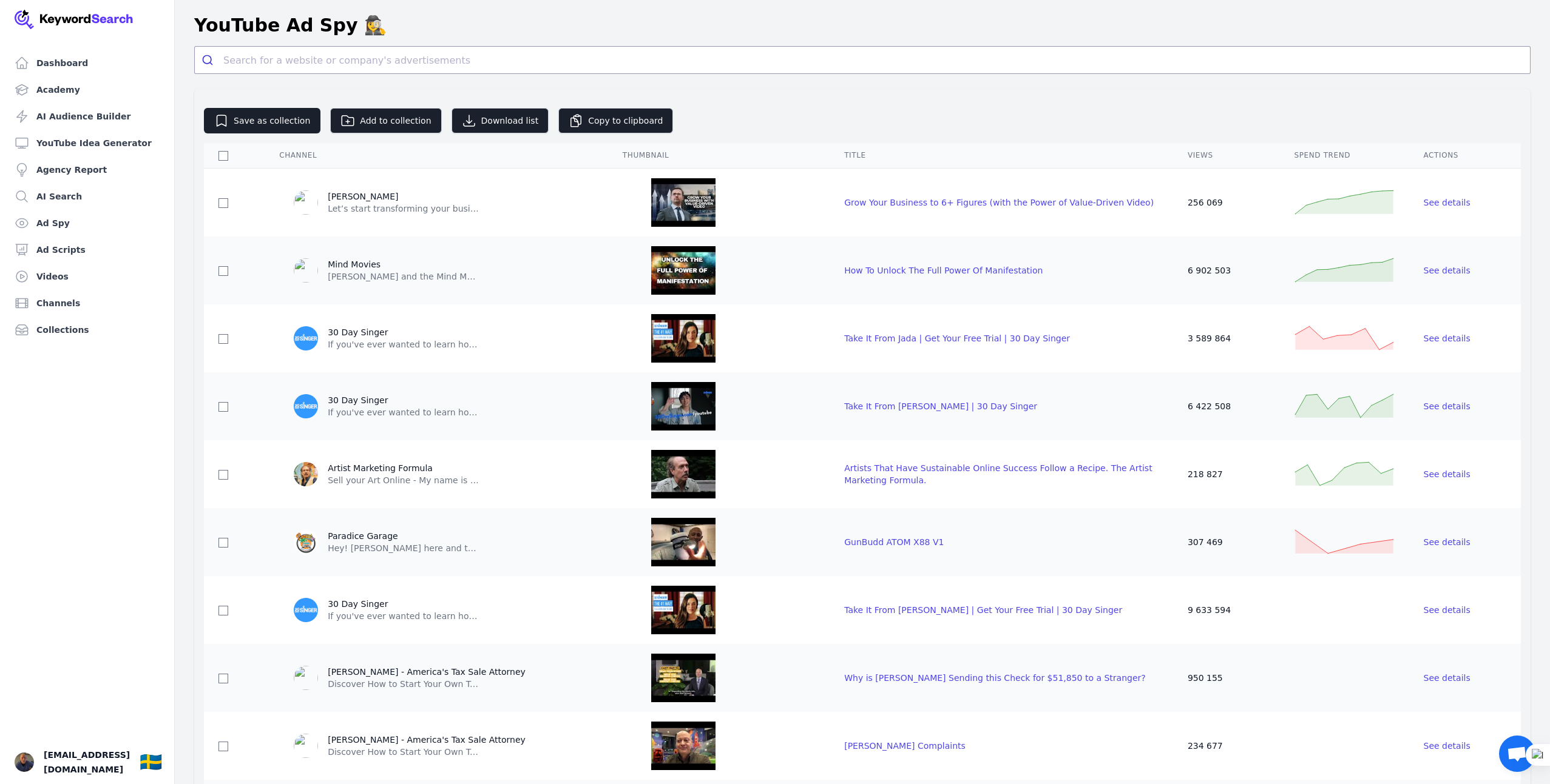
click at [885, 31] on div "YouTube Ad Spy 🕵️‍♀️" at bounding box center [862, 25] width 1336 height 21
